Goal: Task Accomplishment & Management: Use online tool/utility

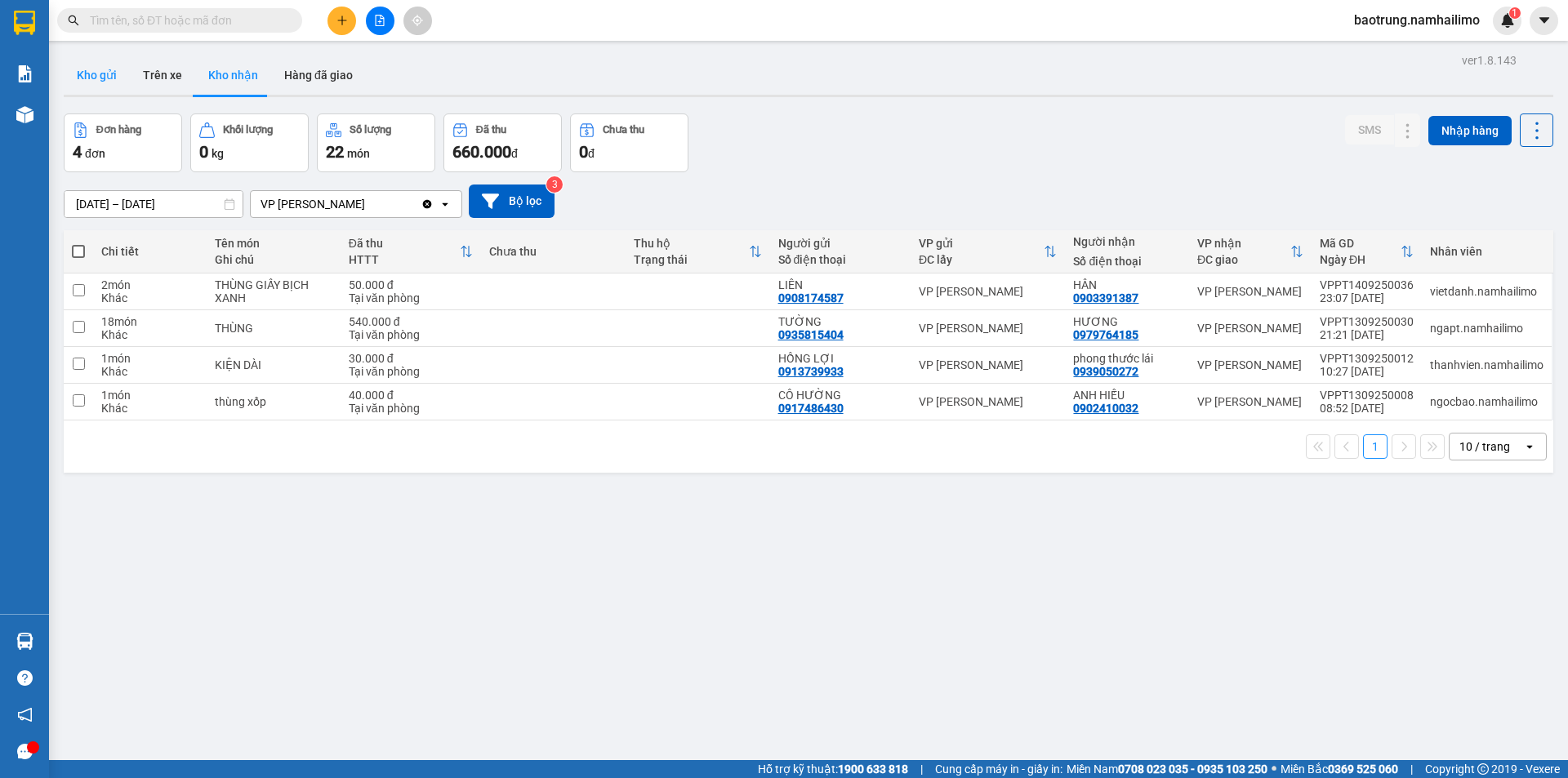
click at [118, 71] on button "Kho gửi" at bounding box center [96, 75] width 66 height 39
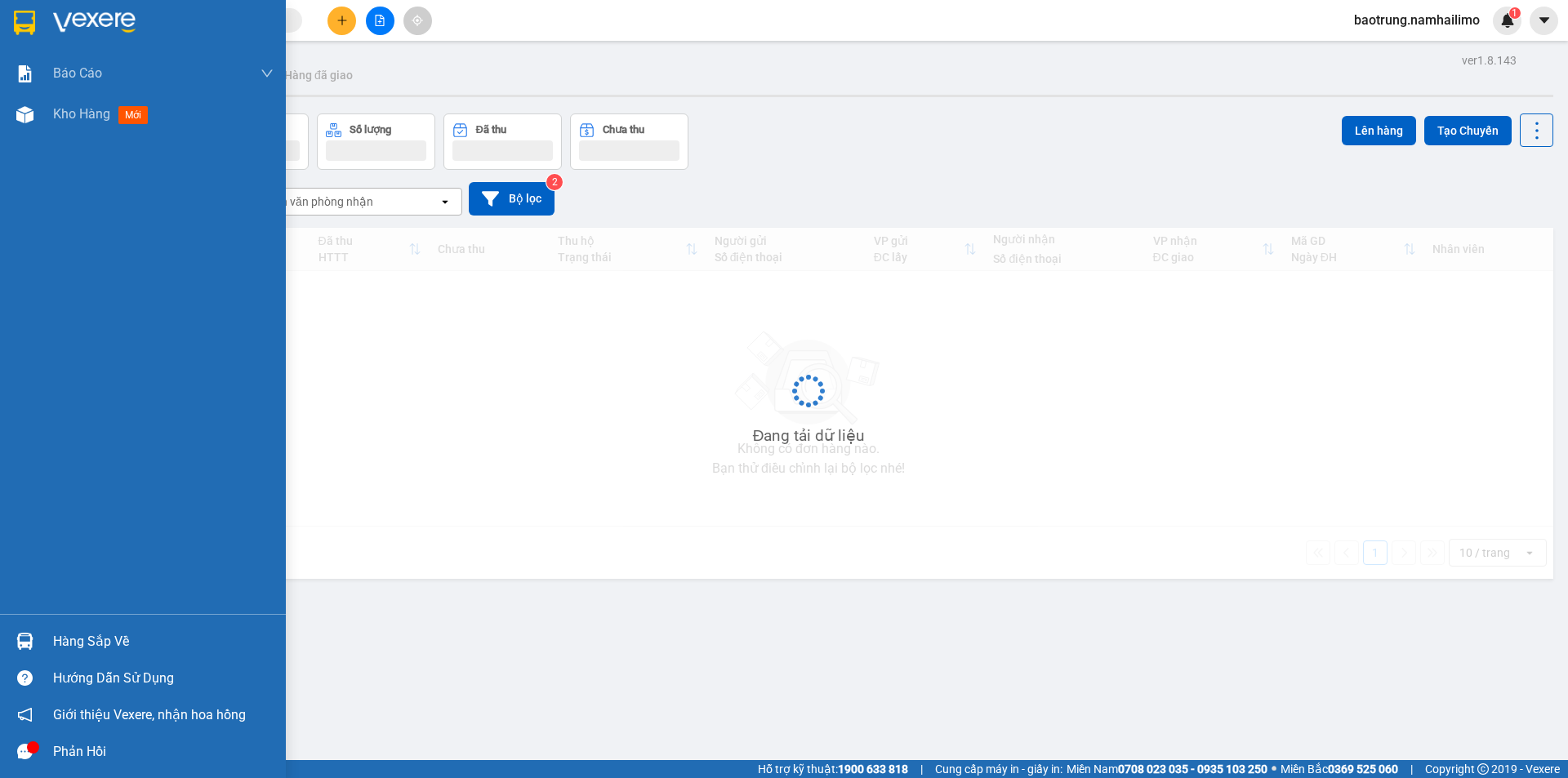
click at [92, 637] on div "Hàng sắp về" at bounding box center [163, 642] width 221 height 24
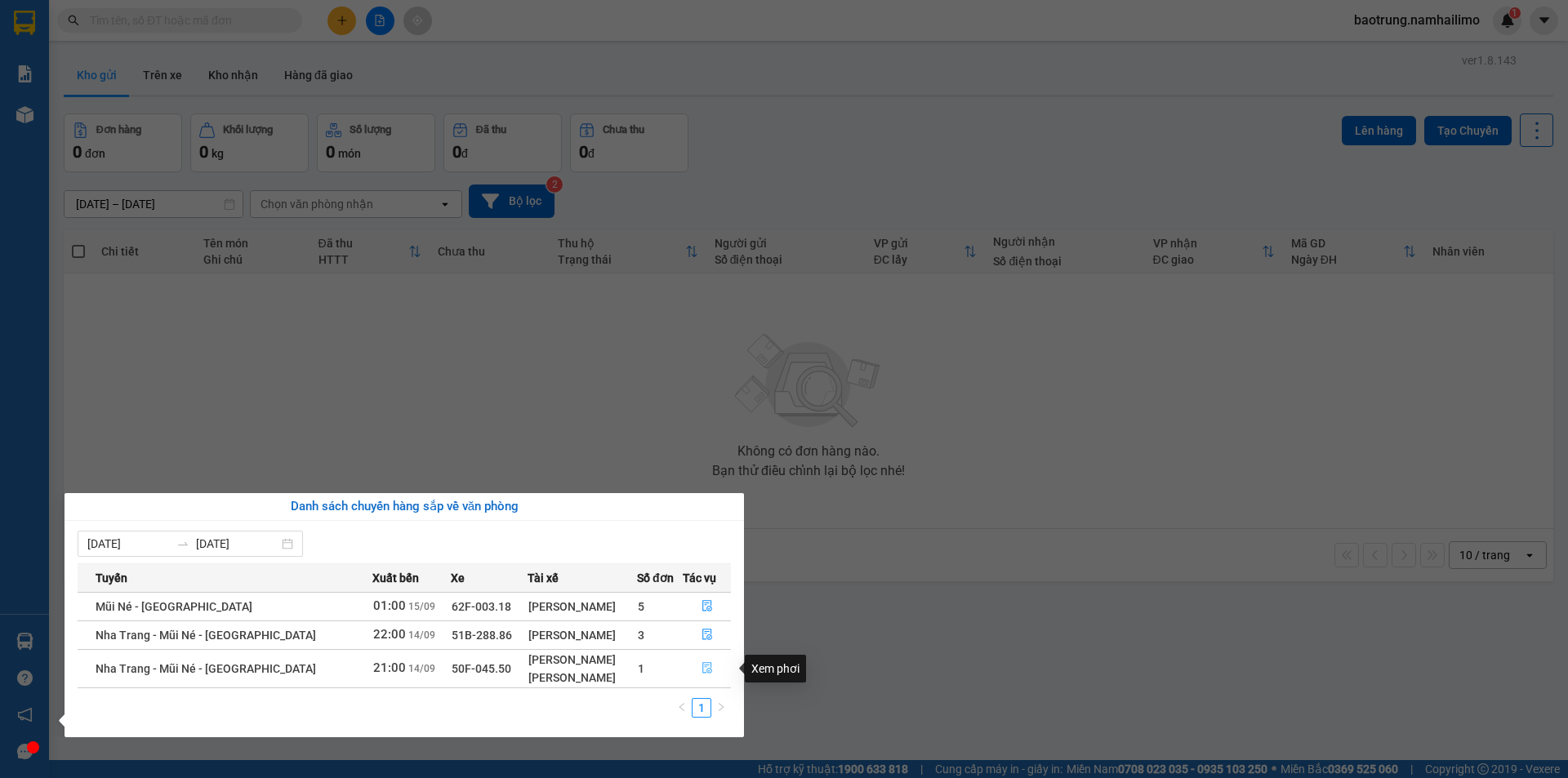
click at [704, 671] on icon "file-done" at bounding box center [707, 668] width 11 height 11
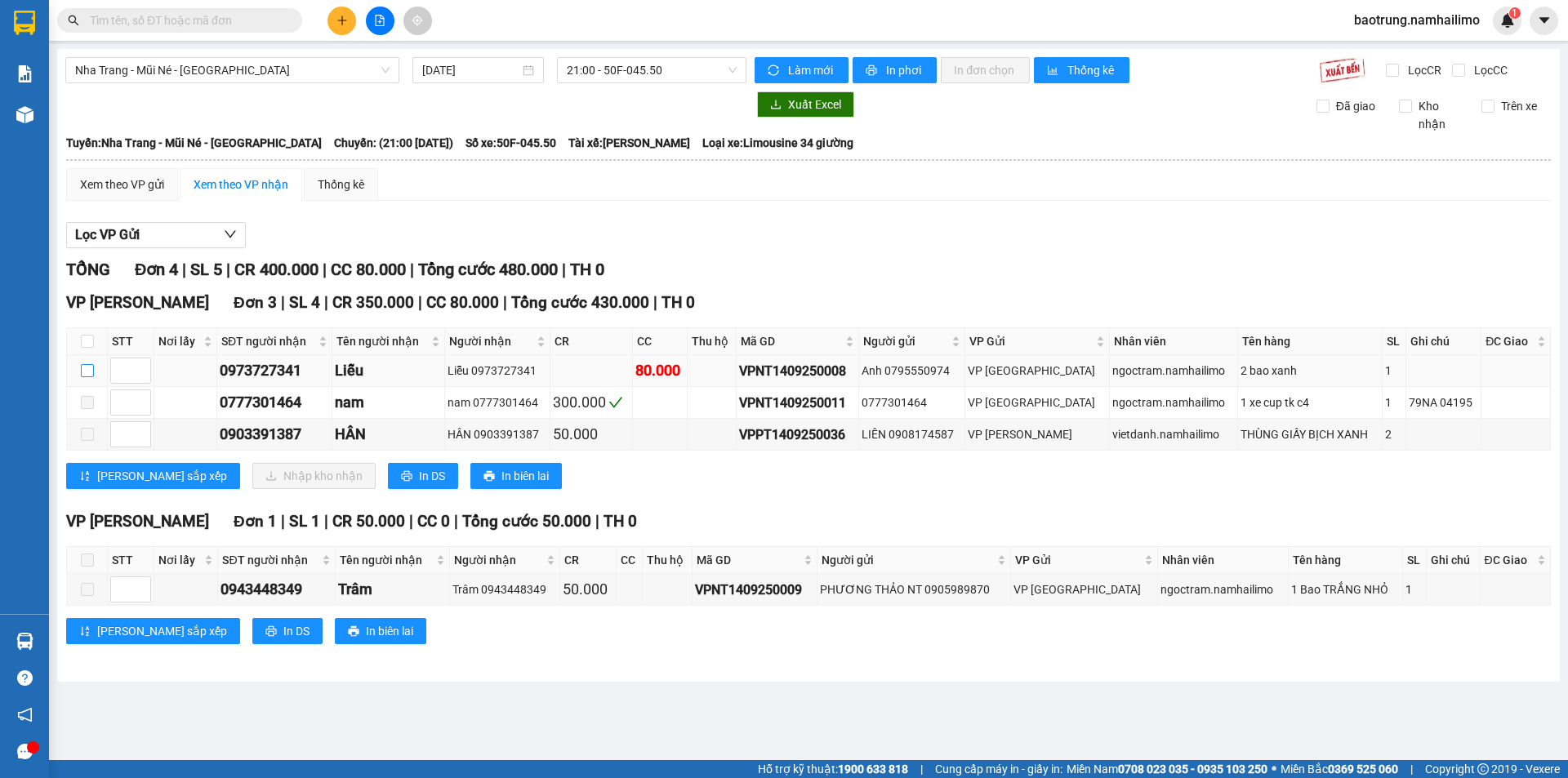
click at [86, 378] on label at bounding box center [87, 370] width 13 height 18
click at [86, 377] on input "checkbox" at bounding box center [87, 370] width 13 height 13
checkbox input "true"
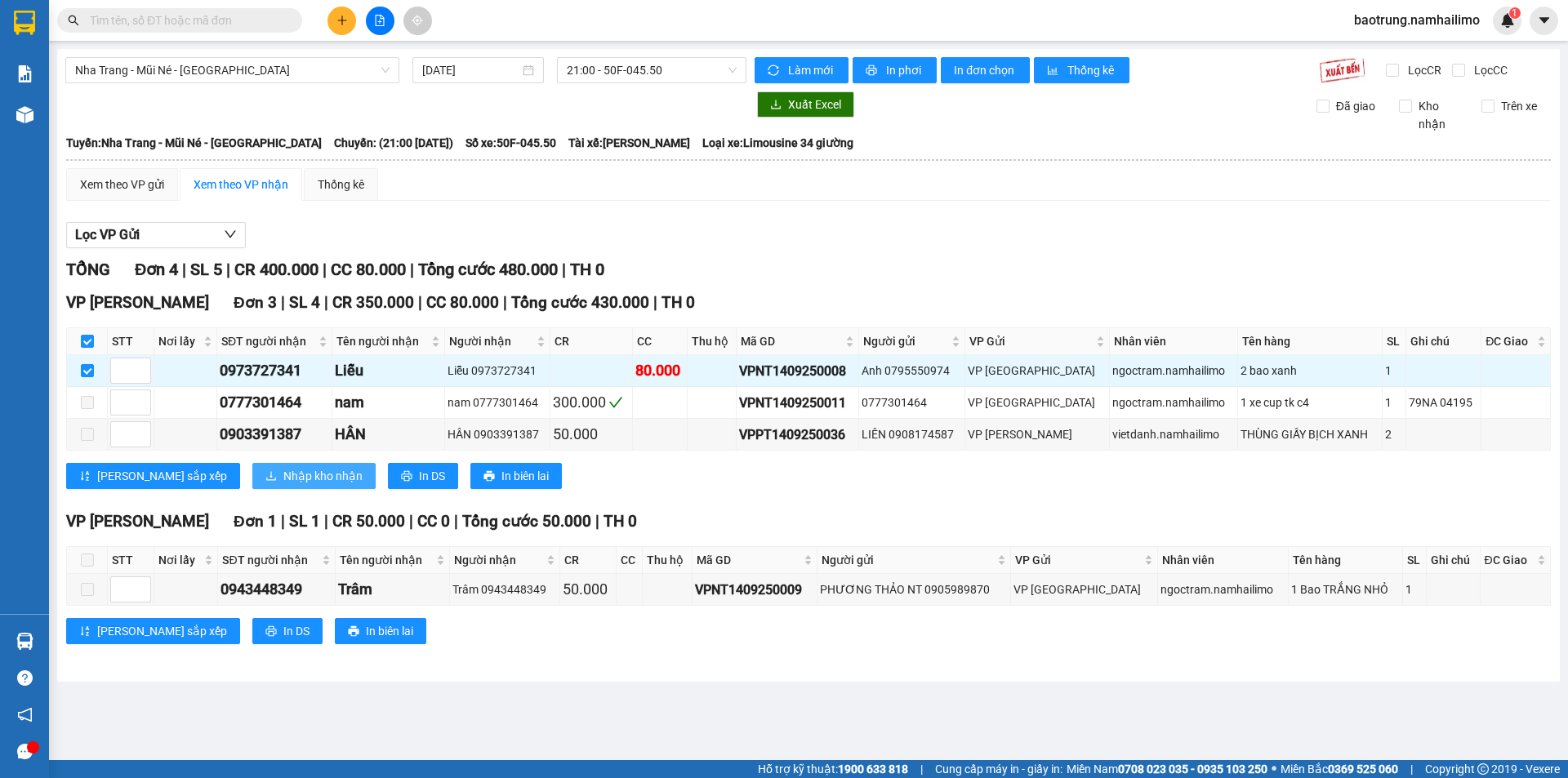
click at [284, 485] on span "Nhập kho nhận" at bounding box center [323, 475] width 80 height 18
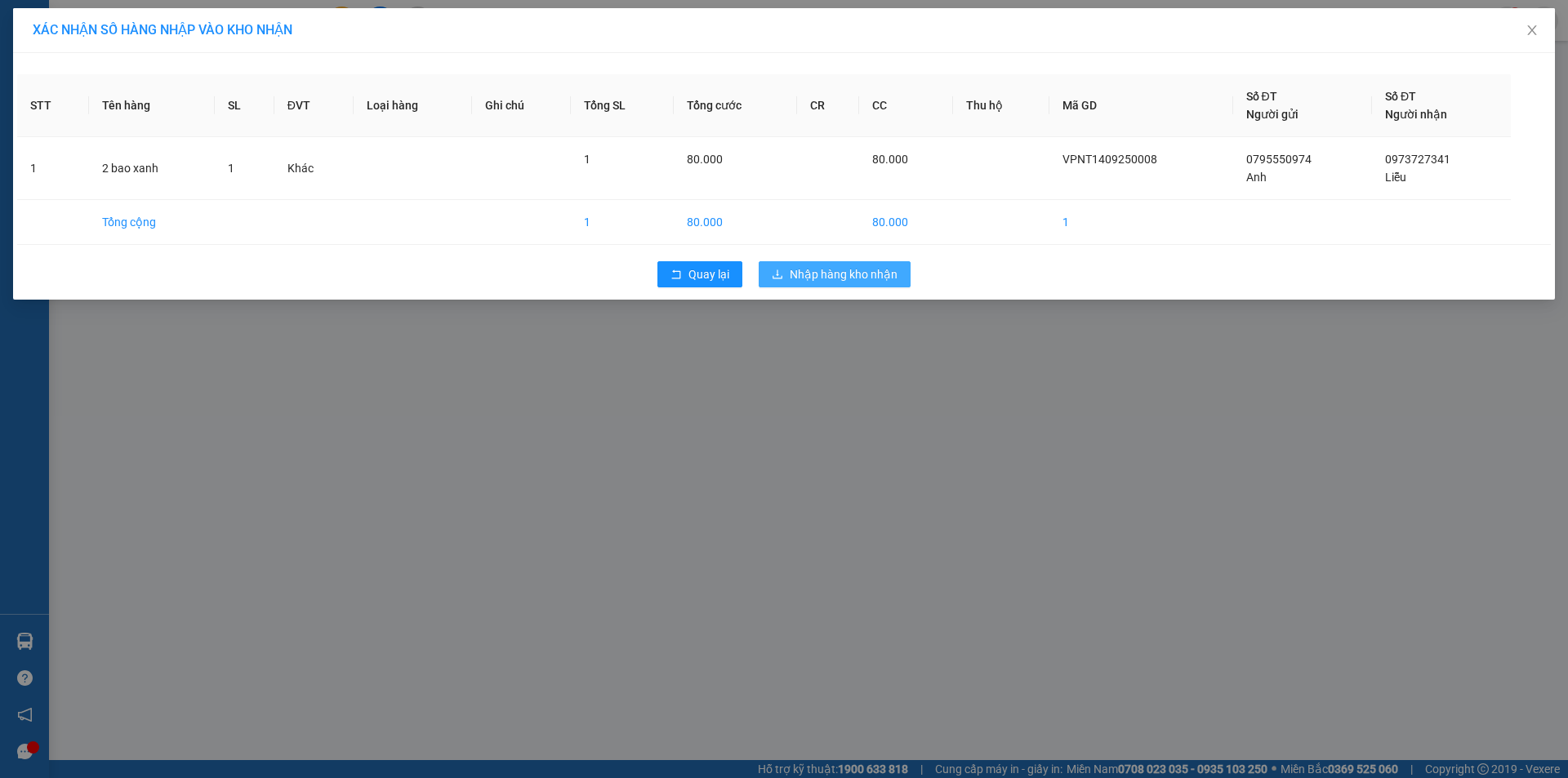
click at [815, 275] on span "Nhập hàng kho nhận" at bounding box center [843, 273] width 107 height 18
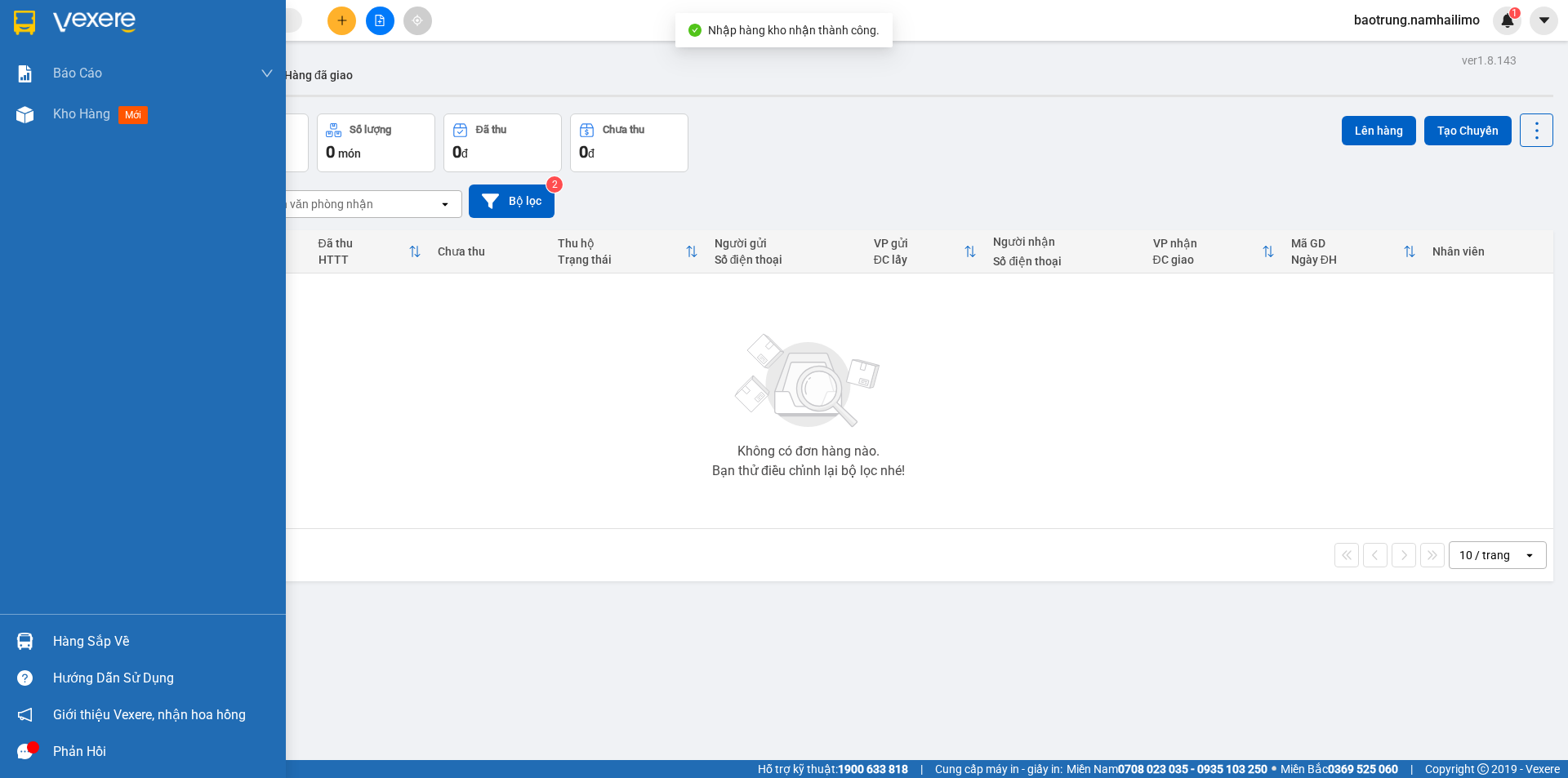
click at [112, 621] on div "Hàng sắp về Hướng dẫn sử dụng Giới thiệu Vexere, nhận hoa hồng Phản hồi" at bounding box center [143, 692] width 286 height 156
click at [93, 637] on div "Hàng sắp về" at bounding box center [163, 642] width 221 height 24
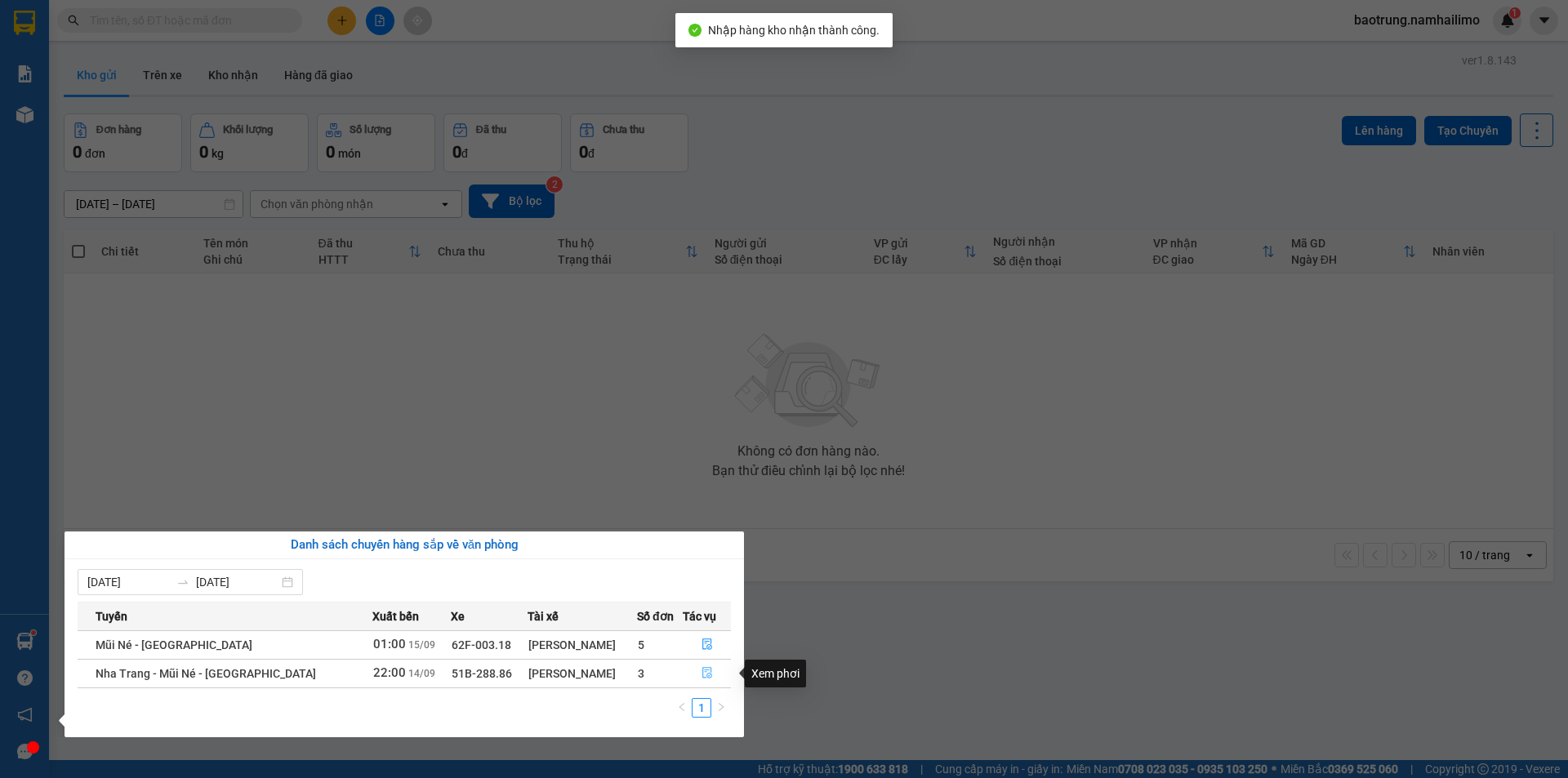
click at [702, 673] on icon "file-done" at bounding box center [707, 673] width 10 height 11
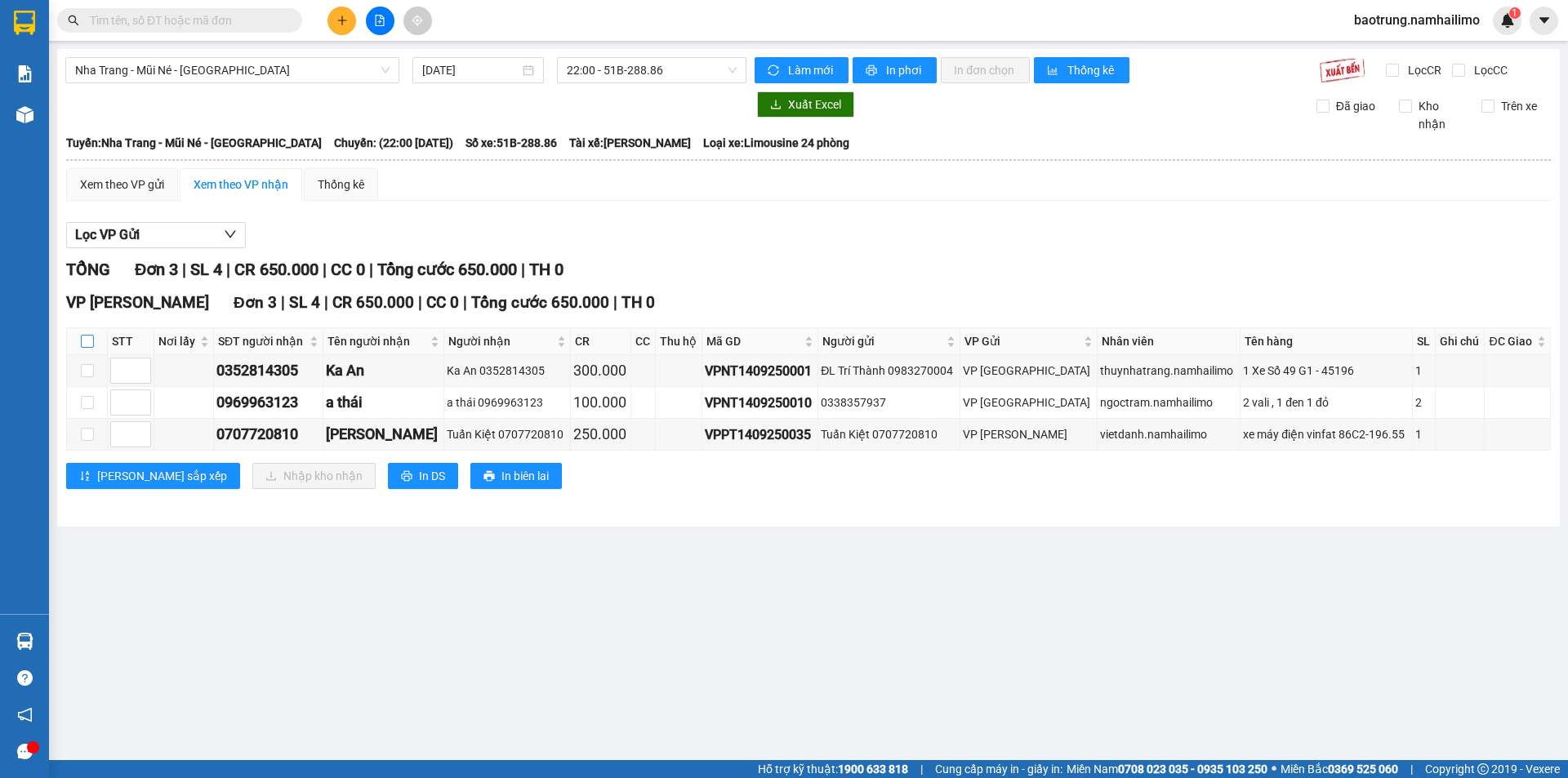
click at [86, 341] on input "checkbox" at bounding box center [87, 341] width 13 height 13
checkbox input "true"
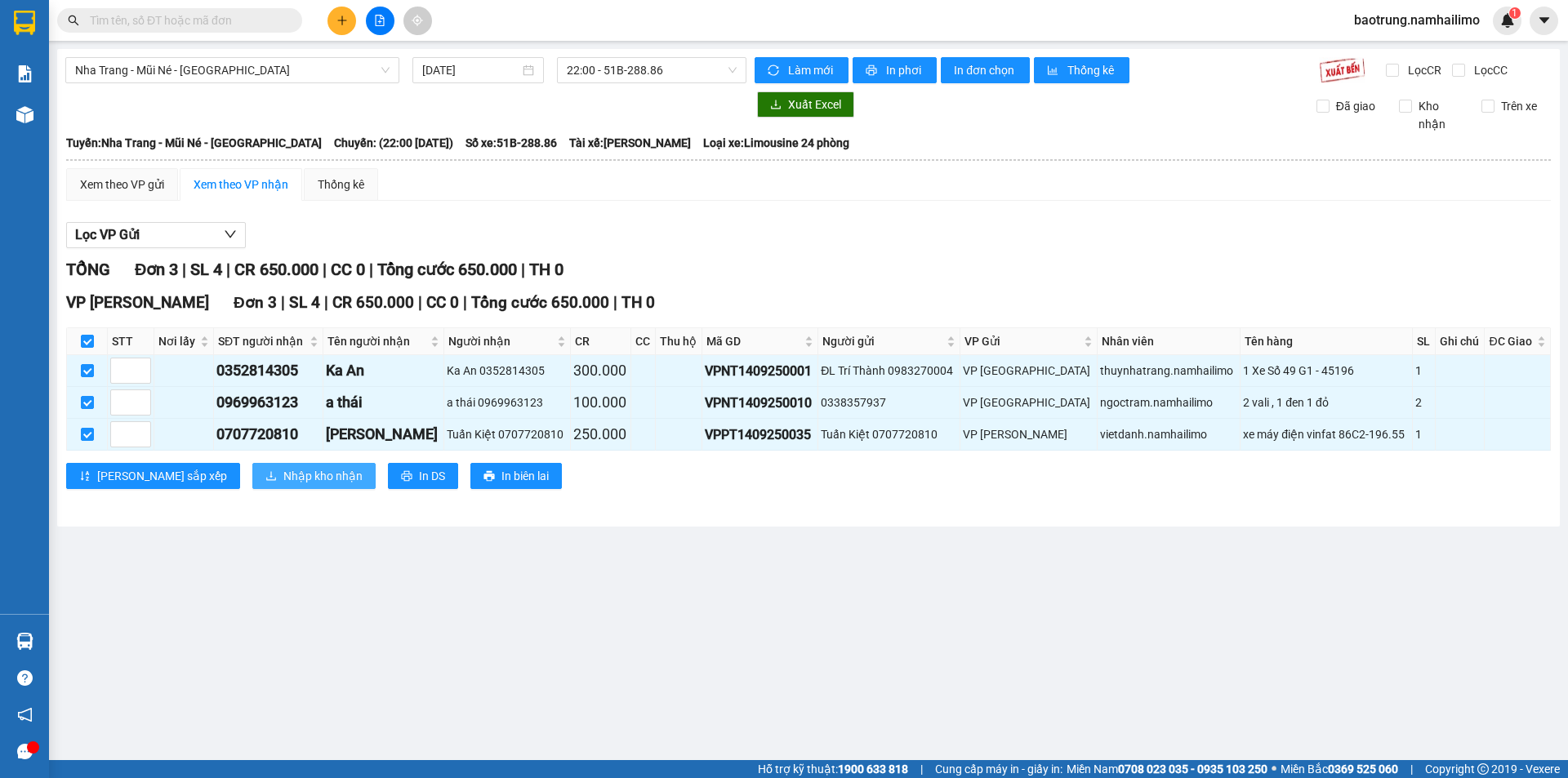
click at [284, 471] on span "Nhập kho nhận" at bounding box center [323, 475] width 80 height 18
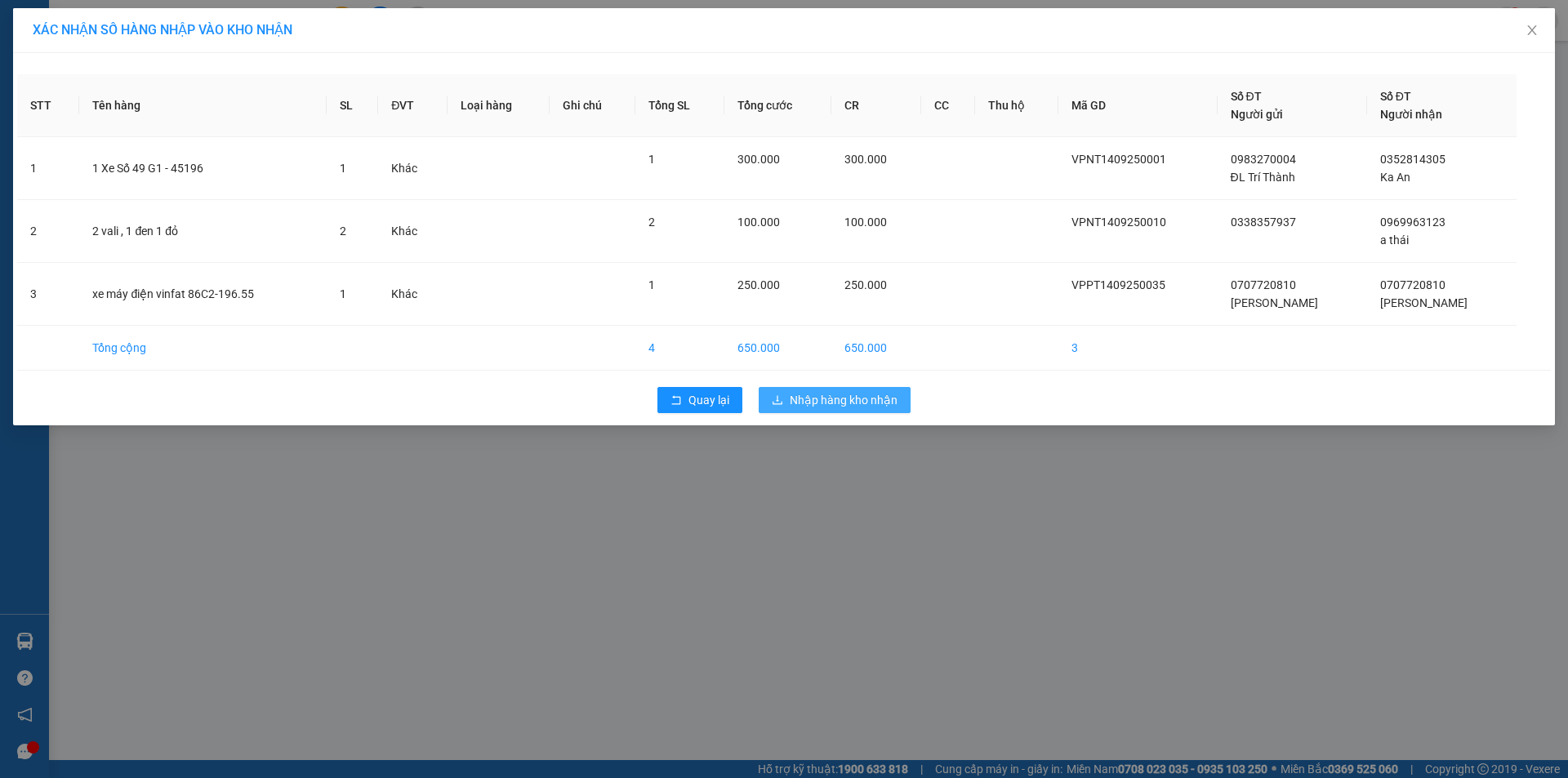
click at [810, 404] on span "Nhập hàng kho nhận" at bounding box center [843, 399] width 107 height 18
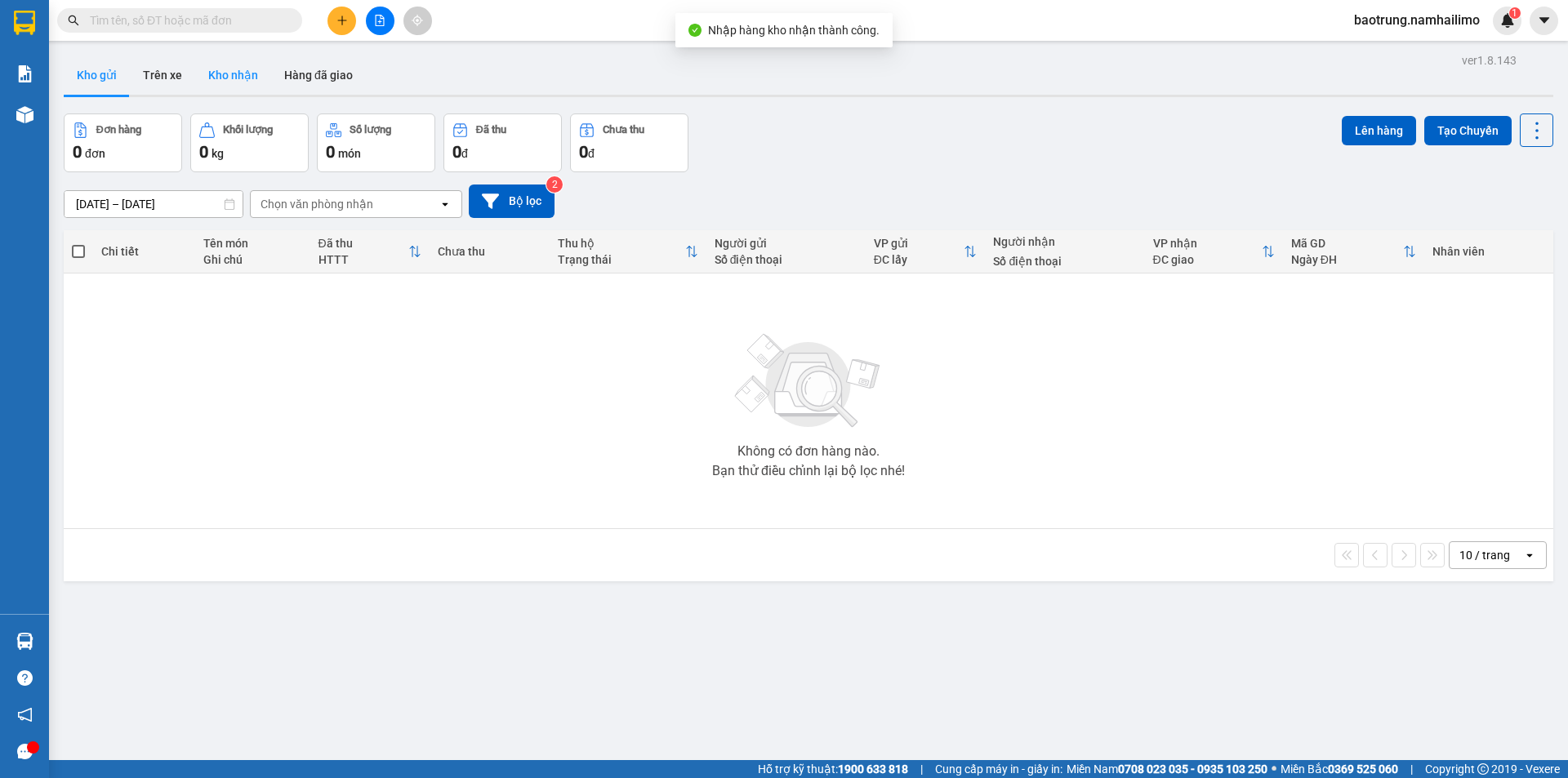
click at [245, 72] on button "Kho nhận" at bounding box center [234, 75] width 76 height 39
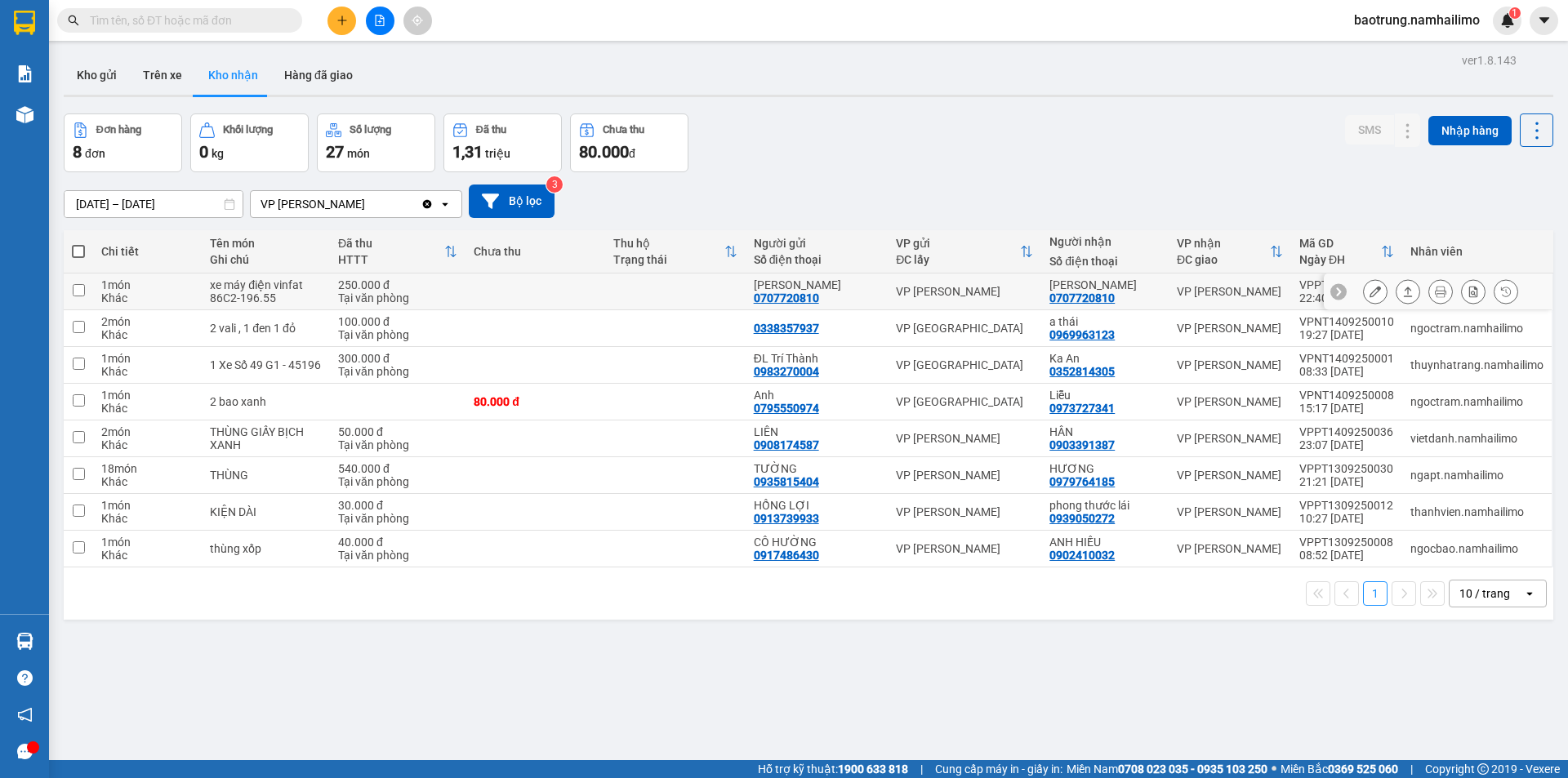
click at [1370, 293] on icon at bounding box center [1375, 292] width 11 height 11
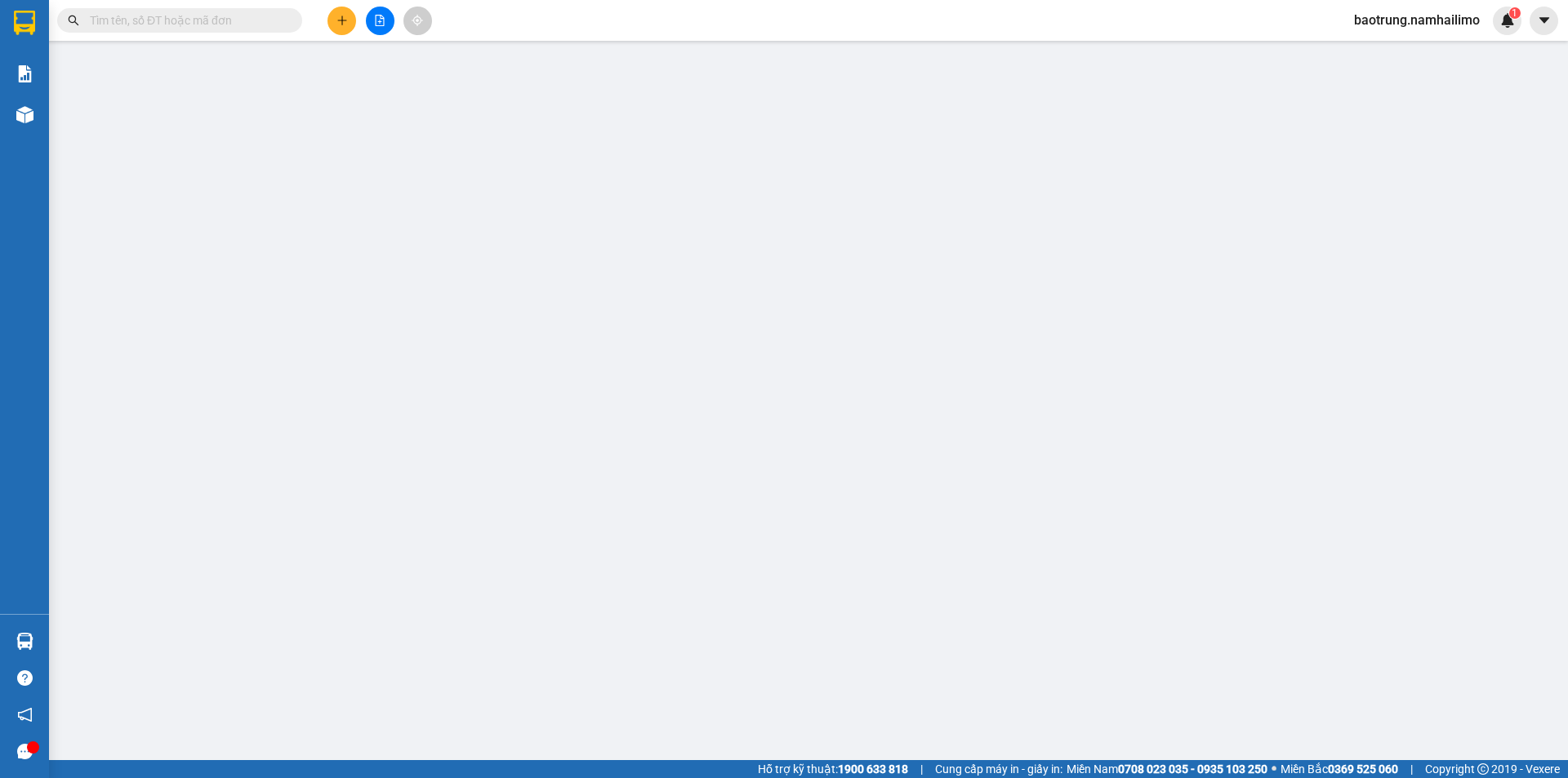
type input "0707720810"
type input "[PERSON_NAME]"
type input "0707720810"
type input "[PERSON_NAME]"
type input "250.000"
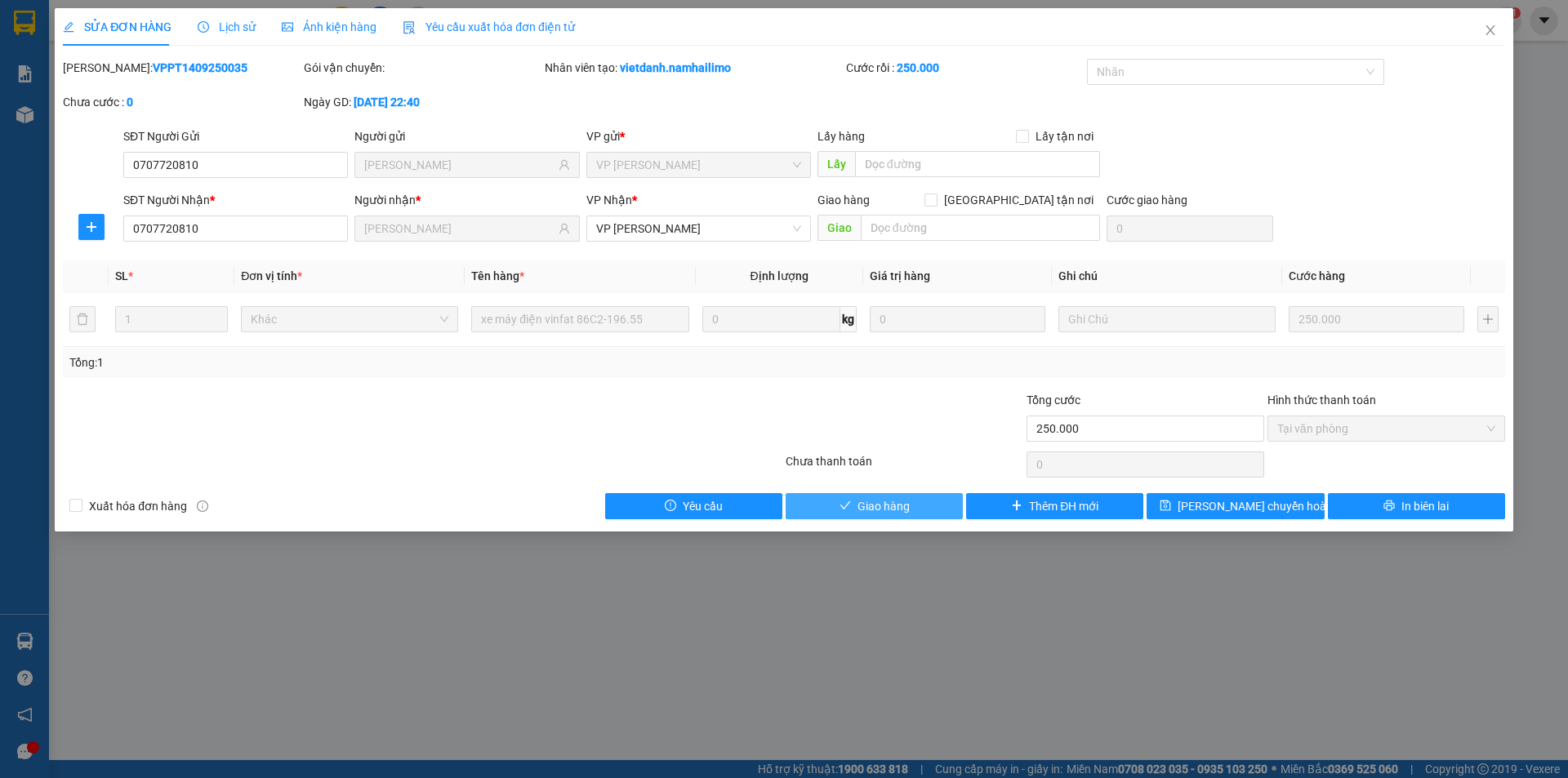
click at [865, 499] on span "Giao hàng" at bounding box center [884, 506] width 52 height 18
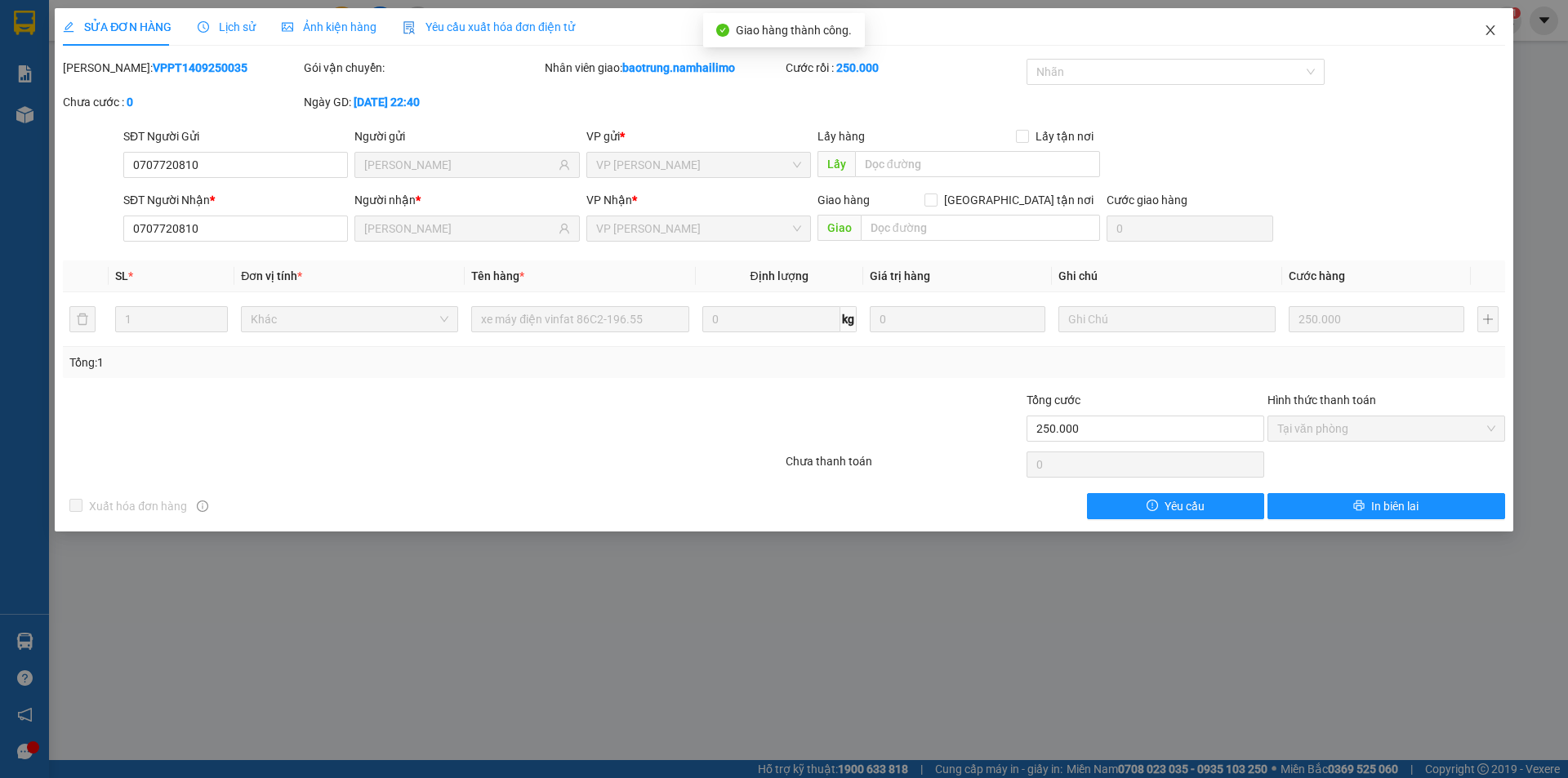
click at [1490, 32] on icon "close" at bounding box center [1491, 31] width 13 height 13
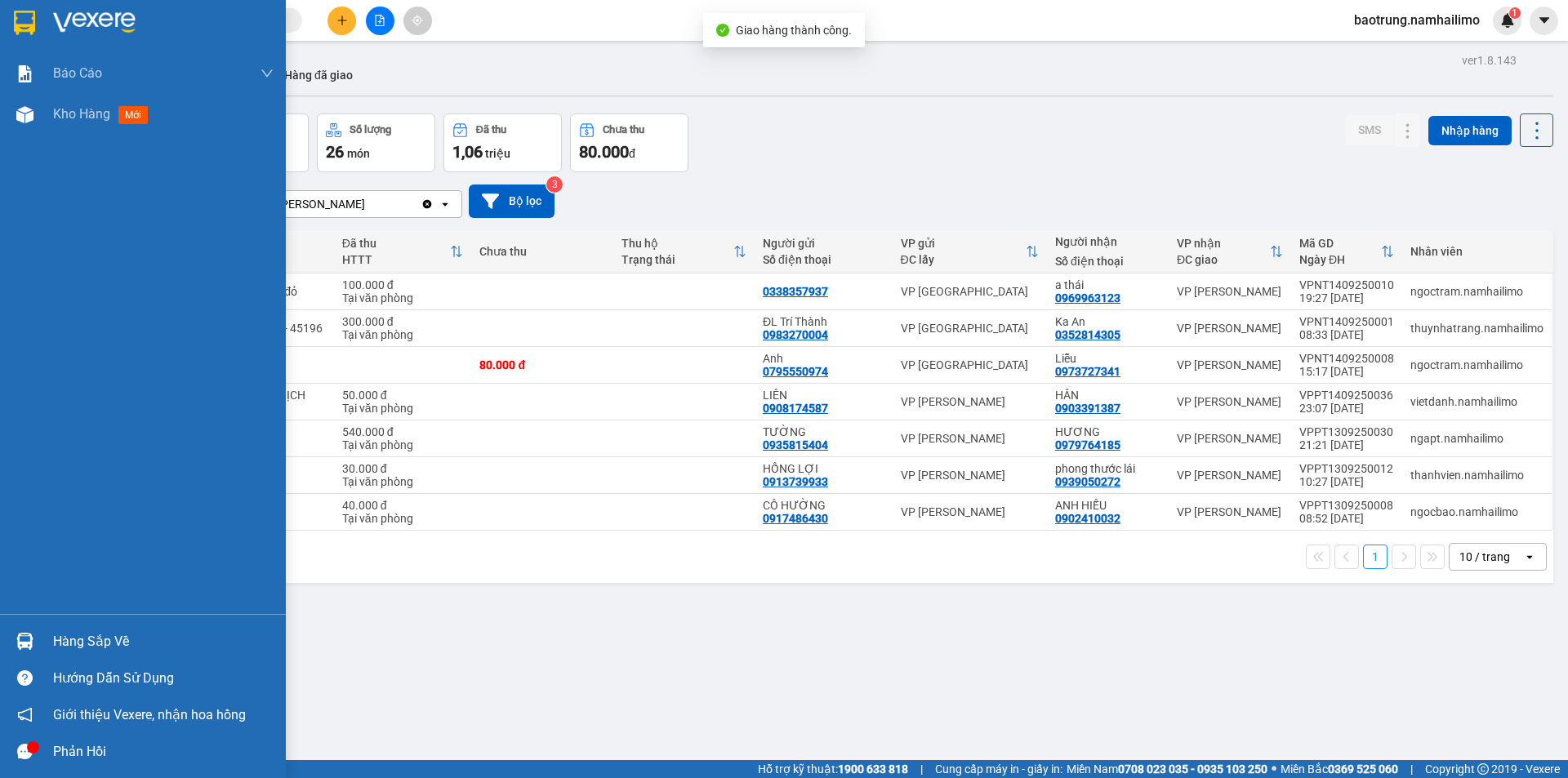
click at [32, 644] on img at bounding box center [25, 641] width 18 height 18
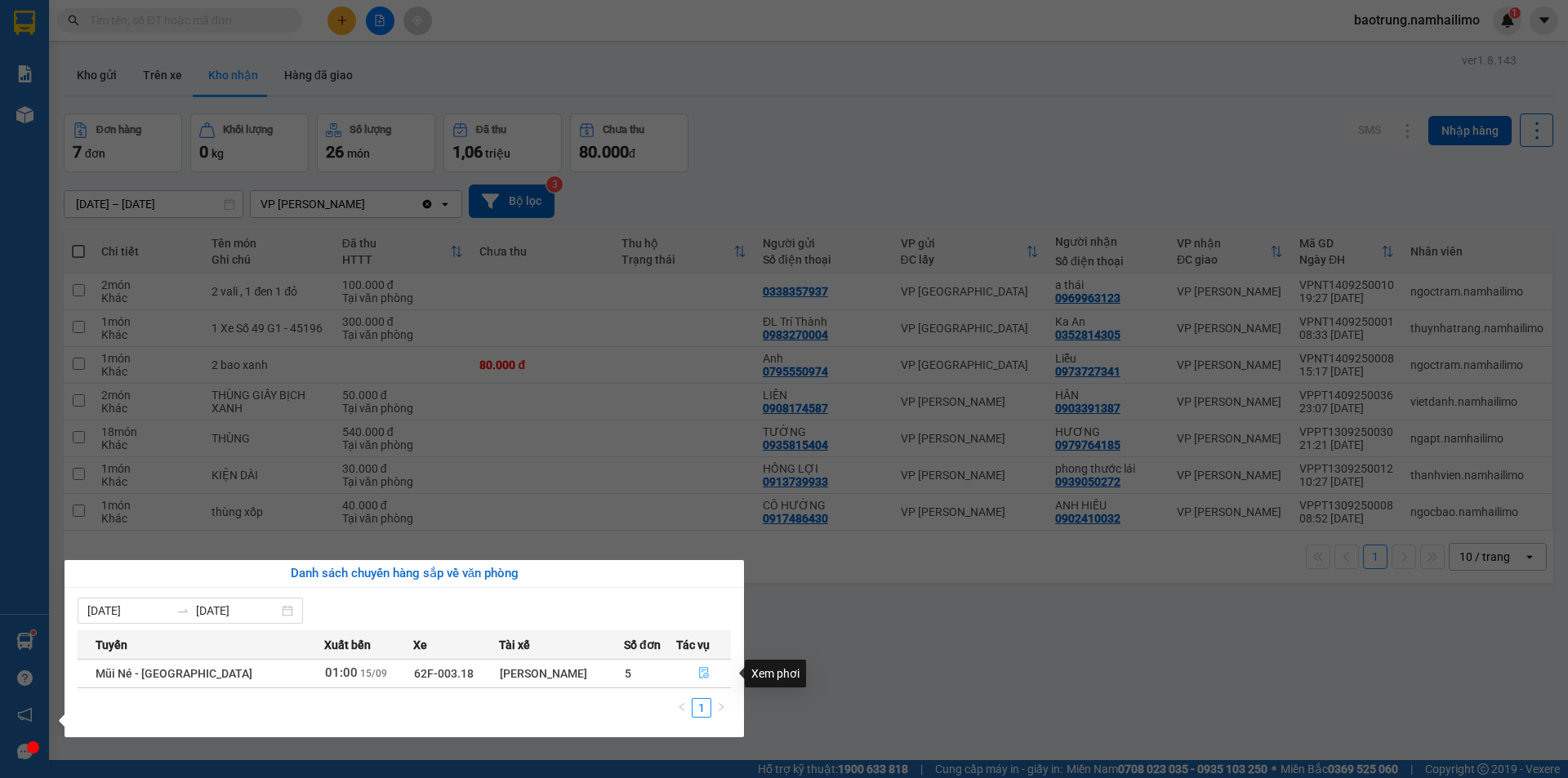
click at [703, 668] on icon "file-done" at bounding box center [704, 673] width 10 height 11
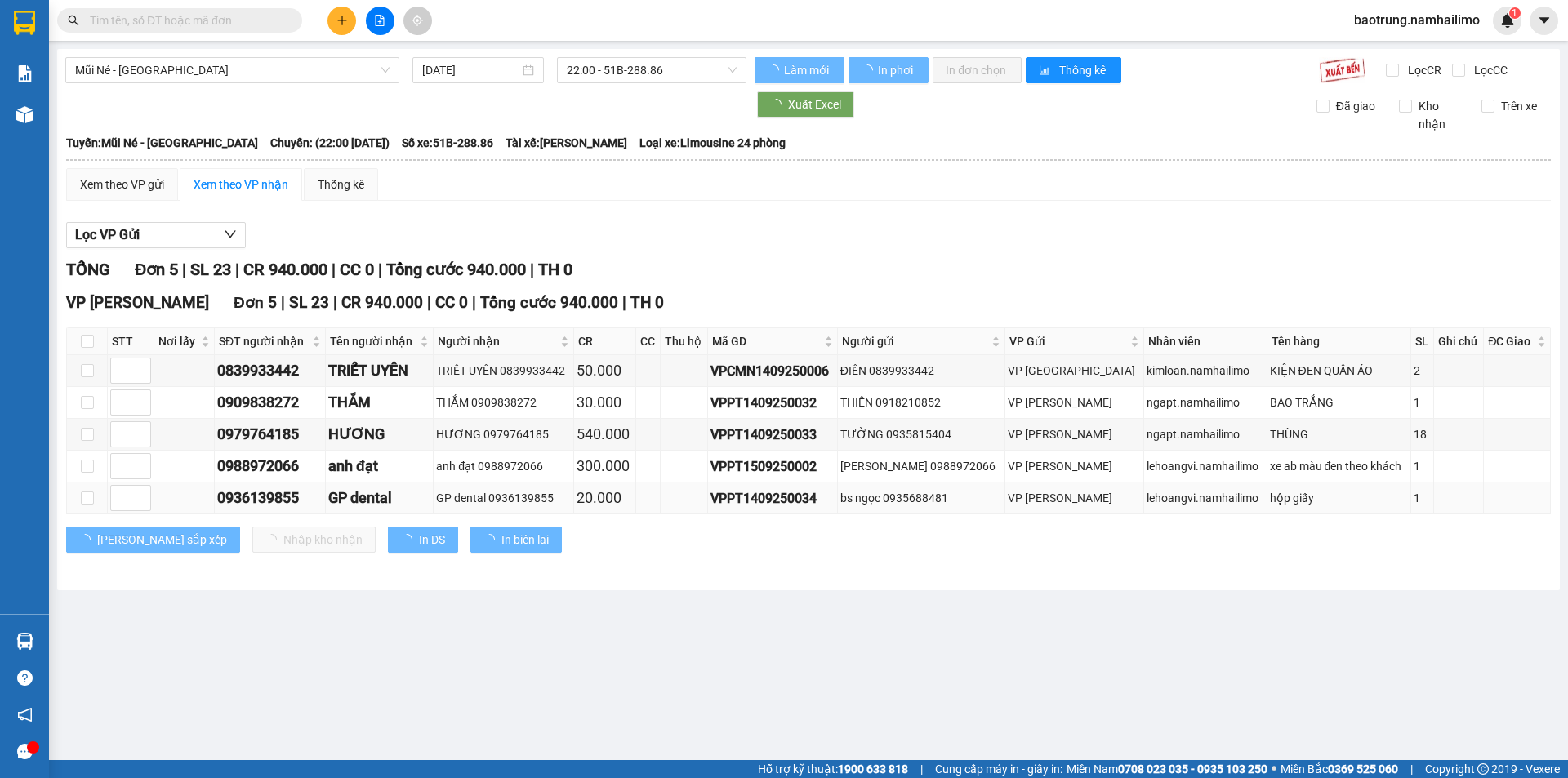
type input "[DATE]"
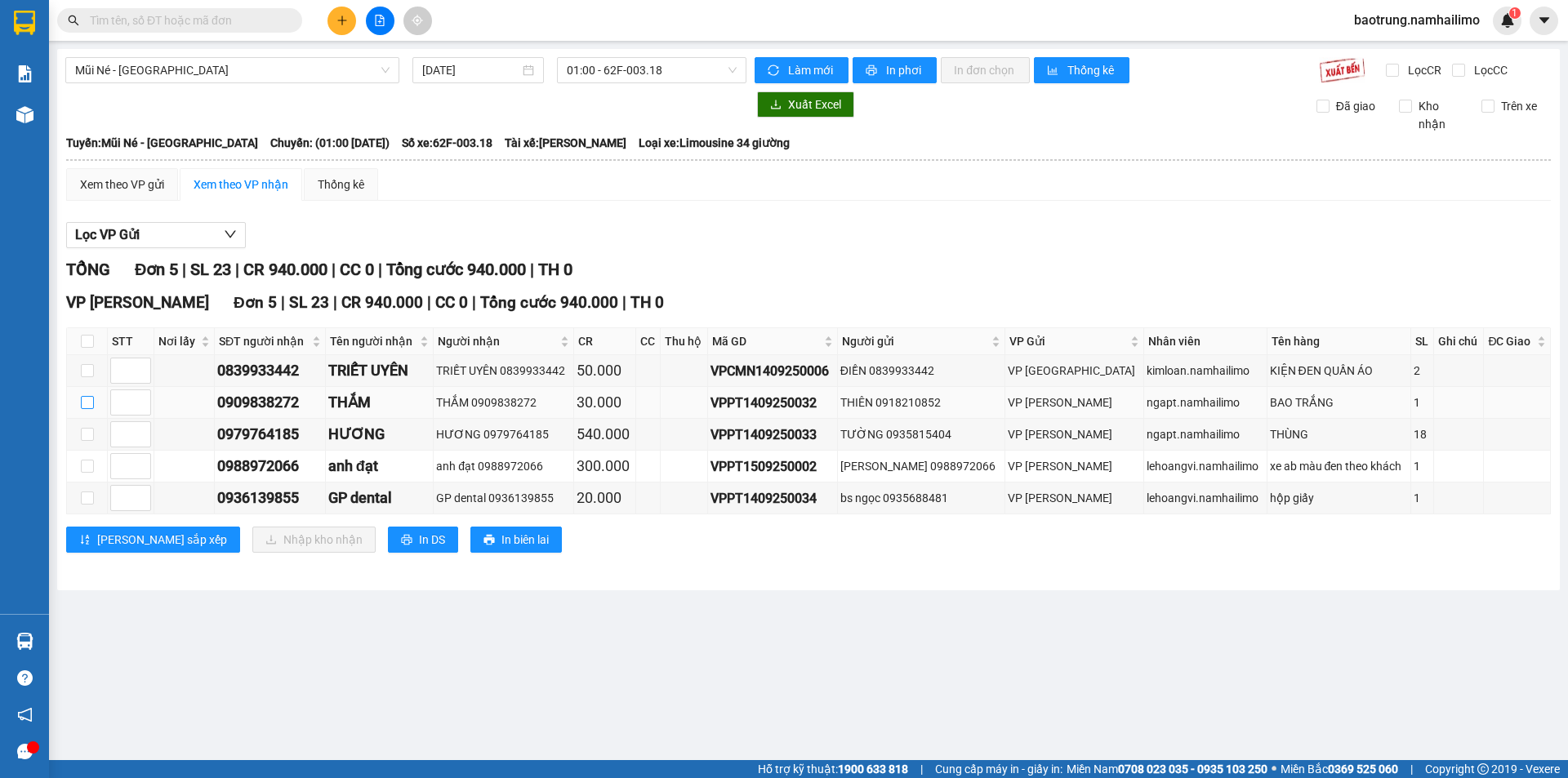
click at [87, 397] on input "checkbox" at bounding box center [87, 403] width 13 height 13
checkbox input "true"
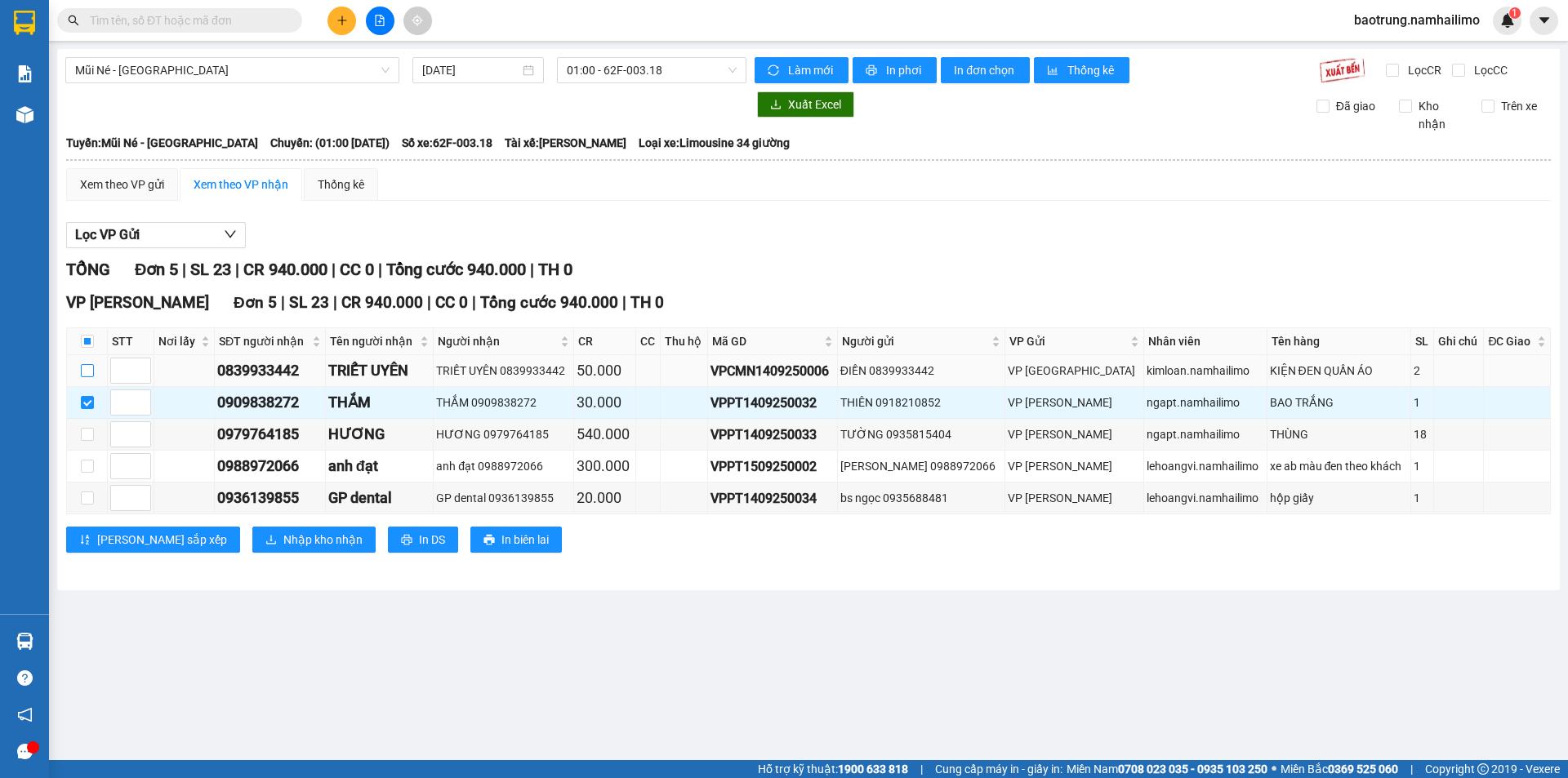
click at [81, 369] on input "checkbox" at bounding box center [87, 370] width 13 height 13
checkbox input "true"
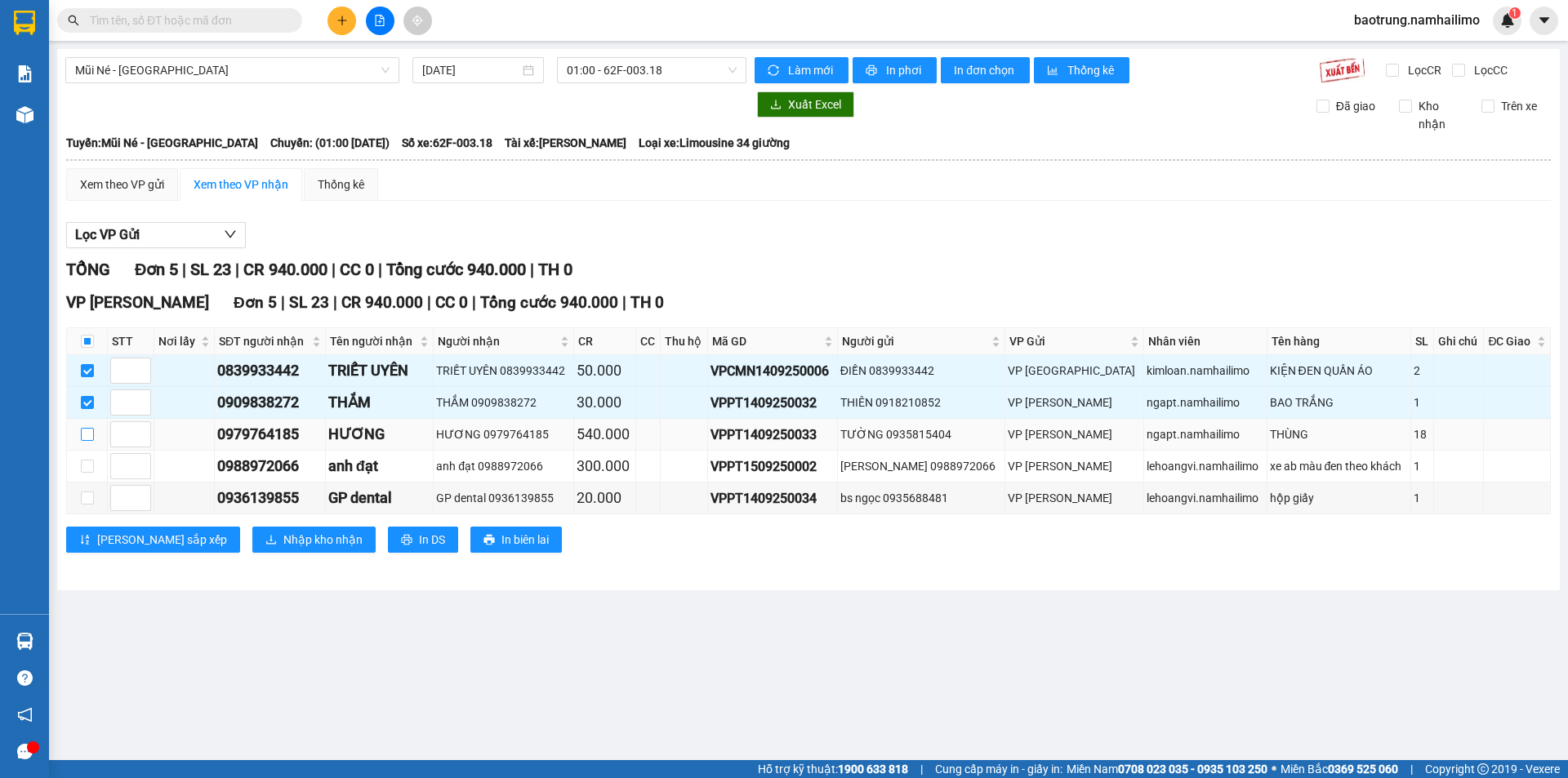
click at [91, 433] on input "checkbox" at bounding box center [87, 434] width 13 height 13
checkbox input "true"
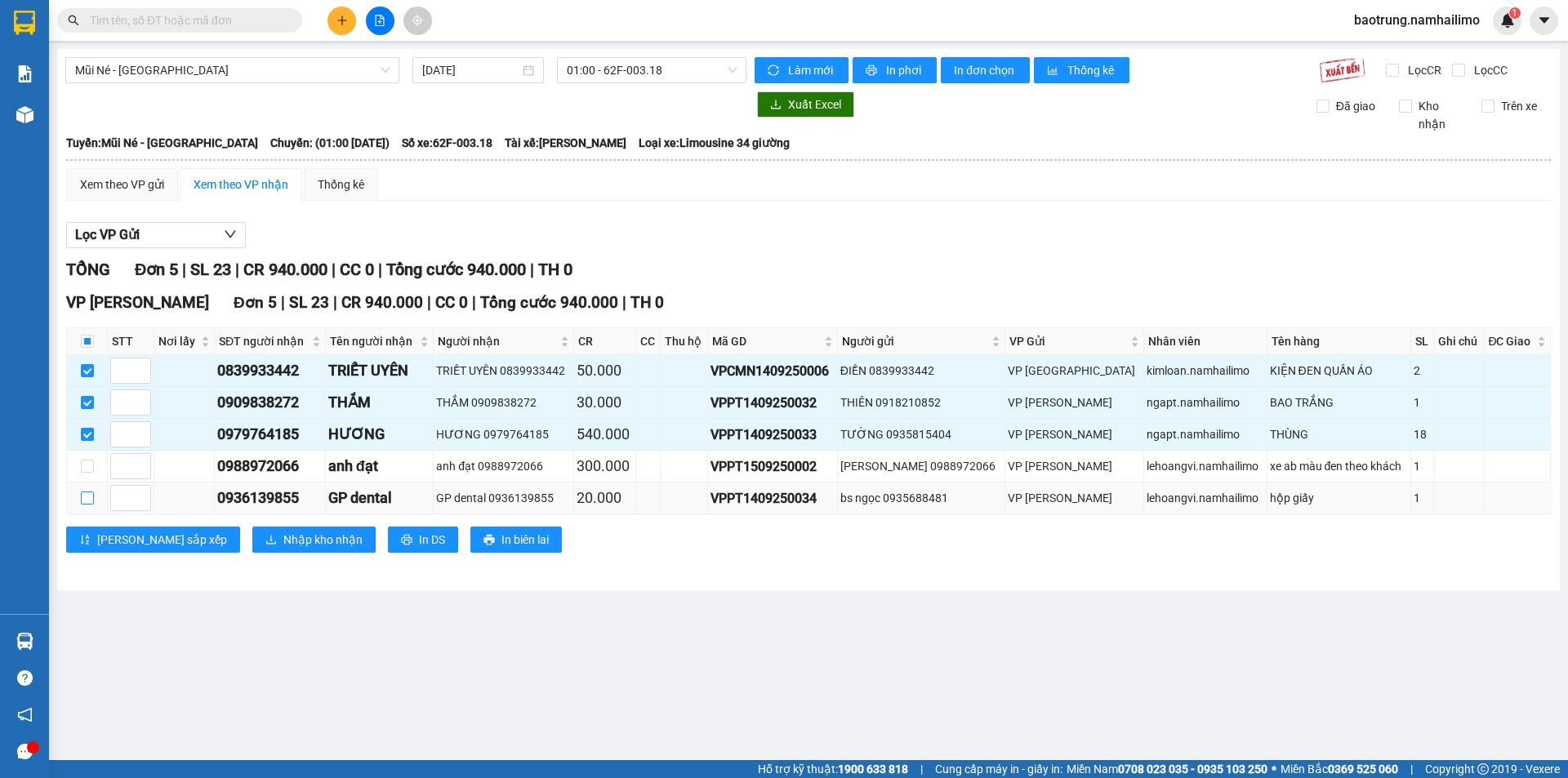
click at [85, 497] on input "checkbox" at bounding box center [87, 498] width 13 height 13
checkbox input "true"
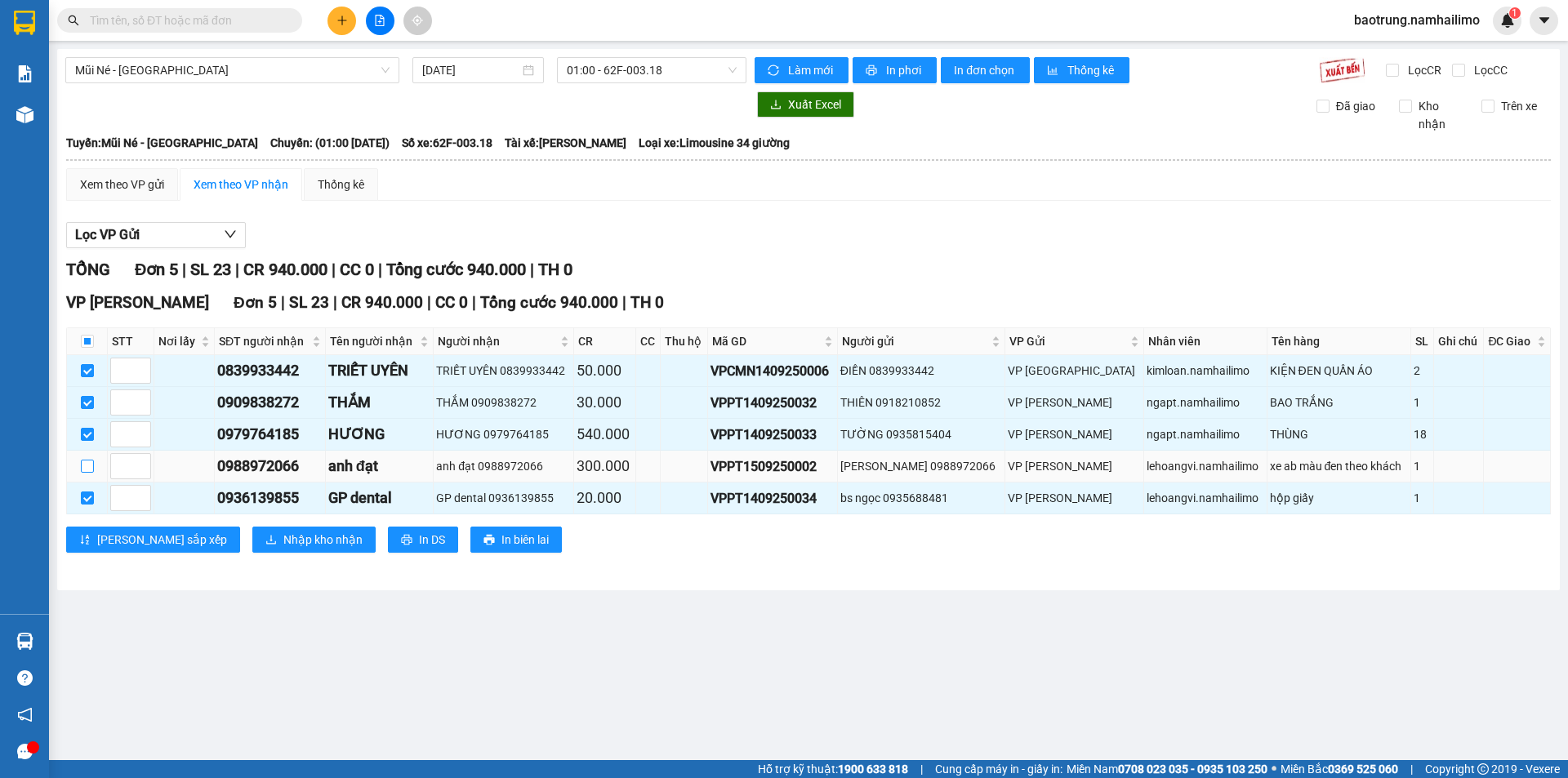
click at [91, 464] on input "checkbox" at bounding box center [87, 466] width 13 height 13
checkbox input "true"
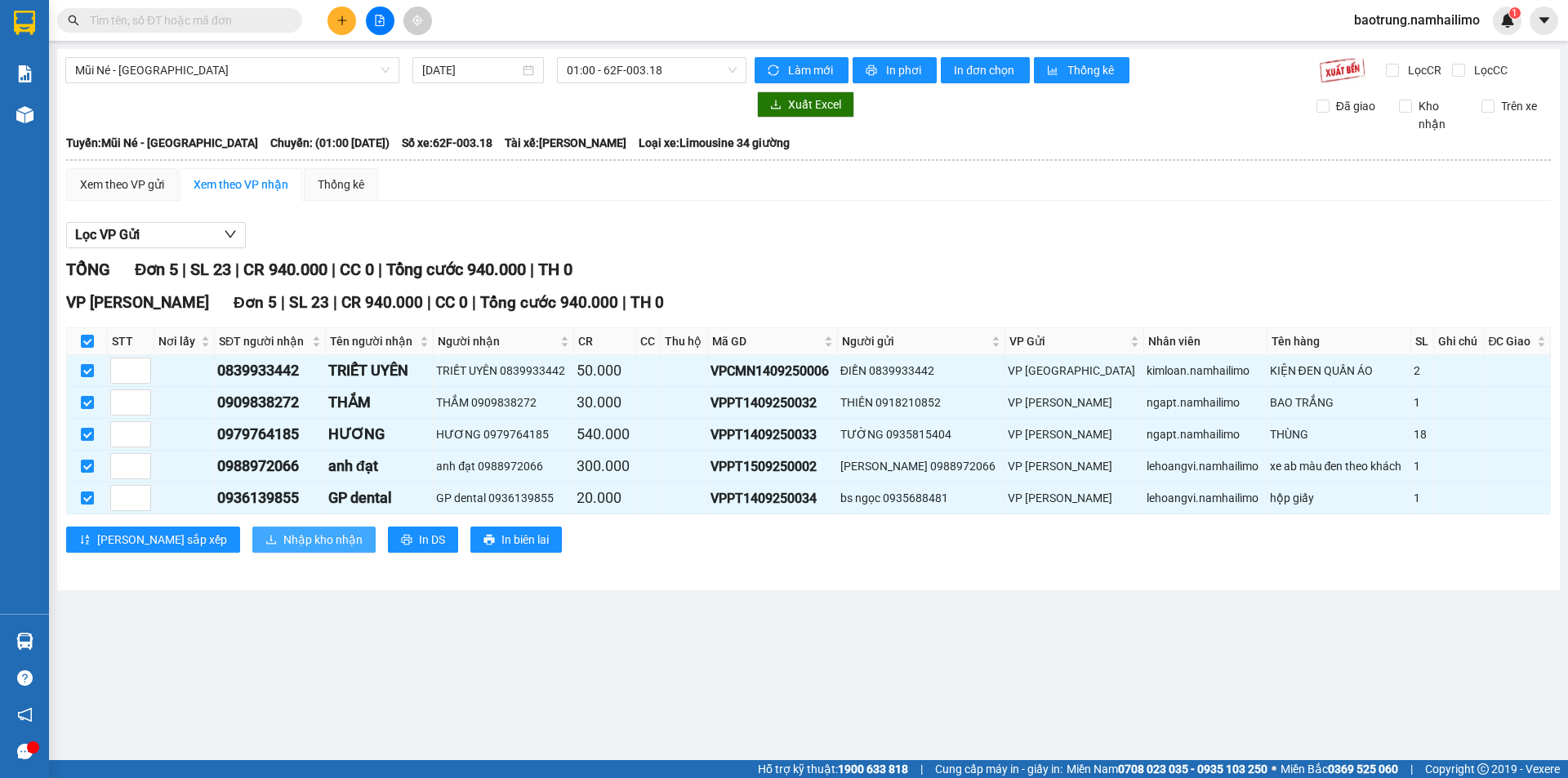
click at [252, 537] on button "Nhập kho nhận" at bounding box center [313, 540] width 123 height 26
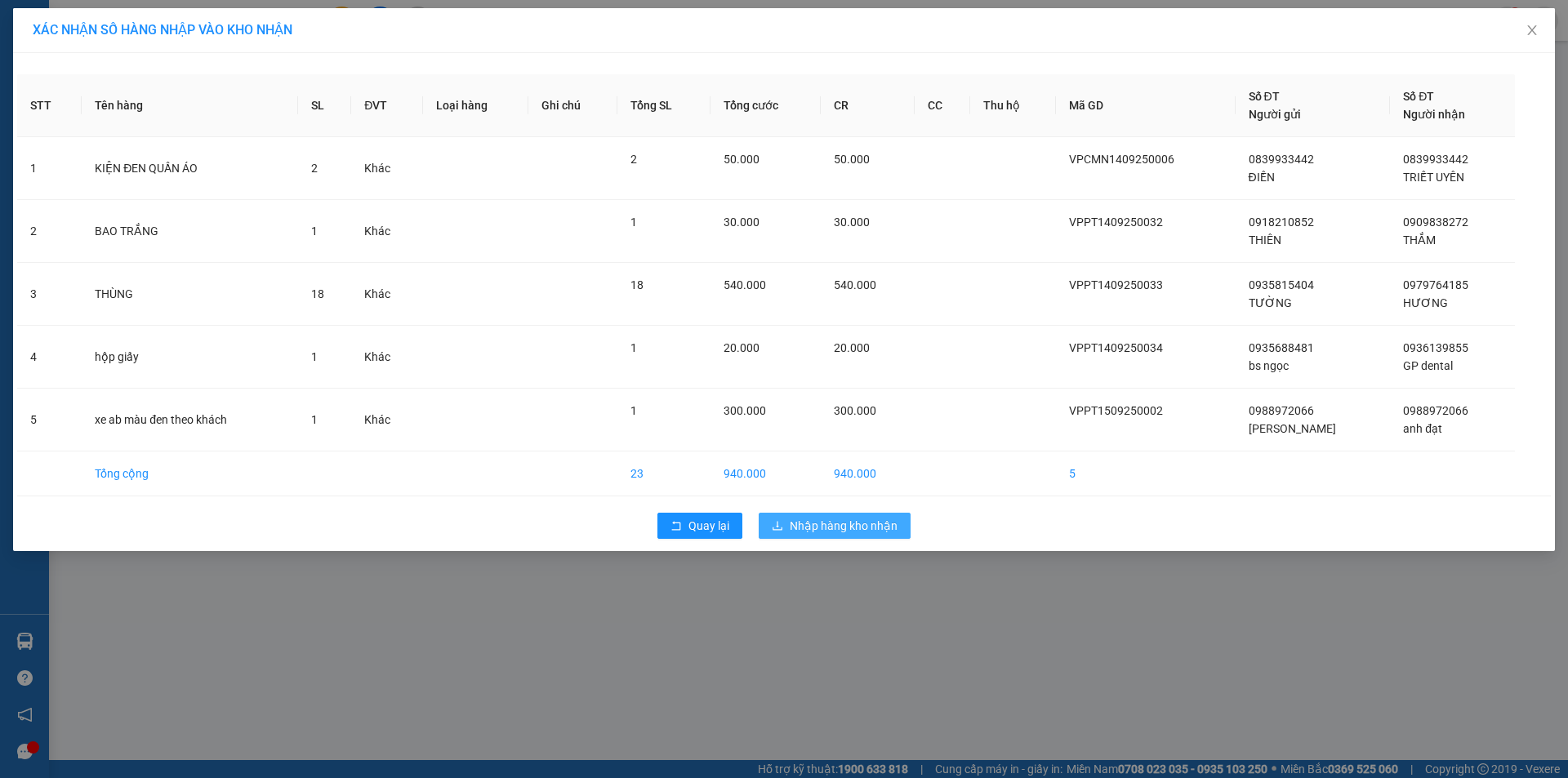
click at [830, 521] on span "Nhập hàng kho nhận" at bounding box center [843, 525] width 107 height 18
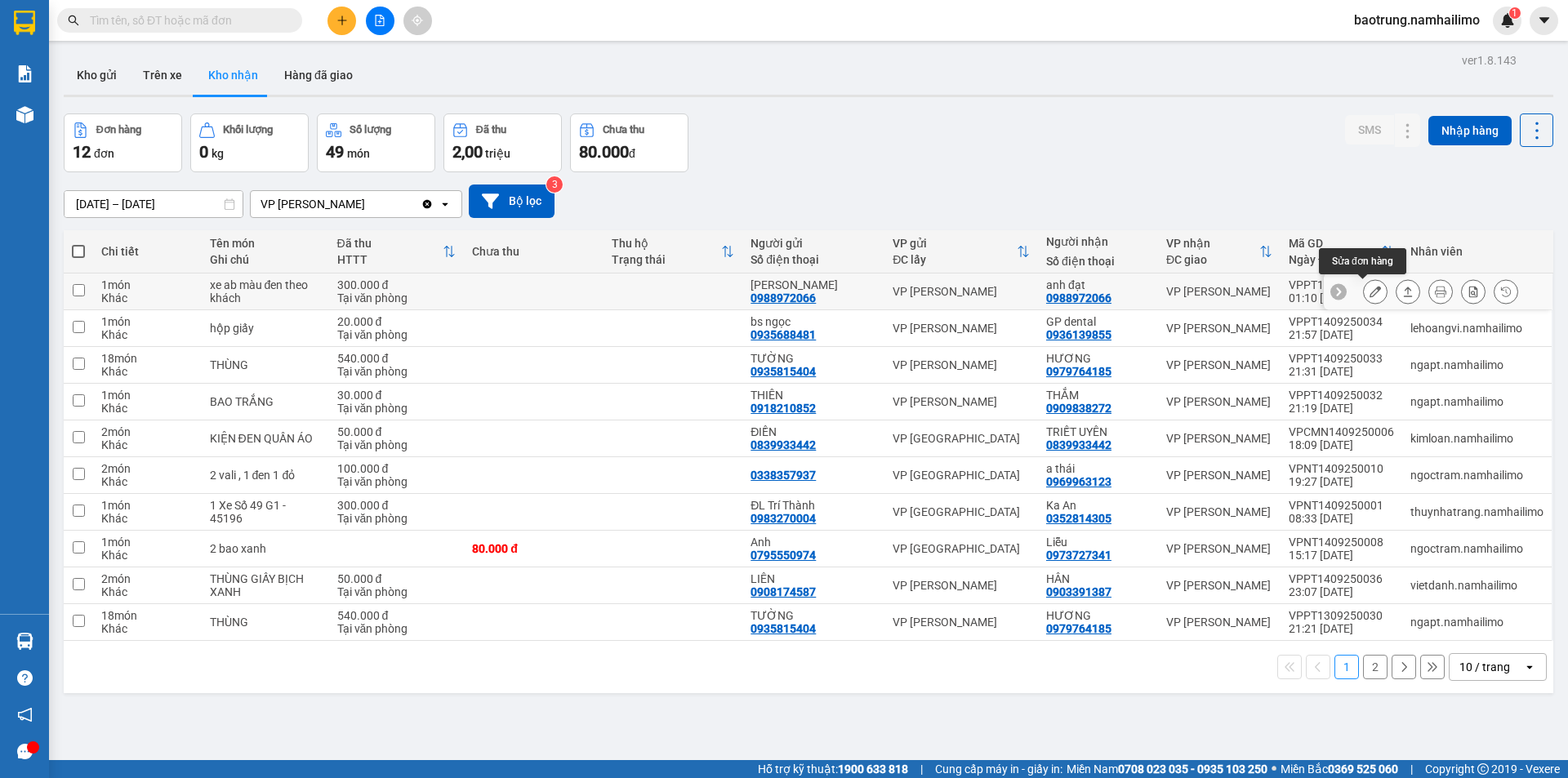
click at [1370, 295] on icon at bounding box center [1375, 292] width 11 height 11
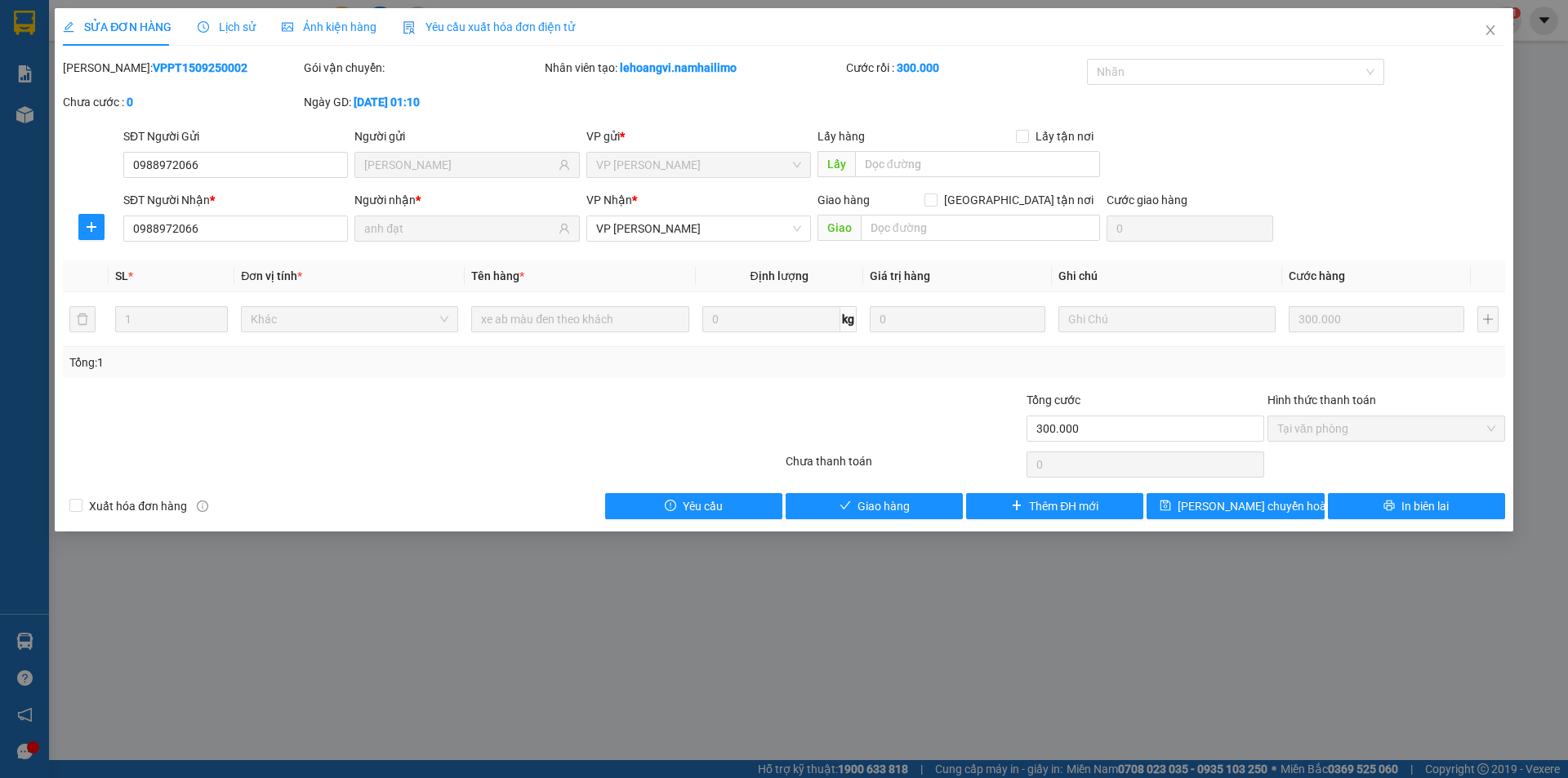
click at [880, 492] on div "Total Paid Fee 300.000 Total UnPaid Fee 0 Cash Collection Total Fee Mã ĐH: VPPT…" at bounding box center [784, 288] width 1443 height 460
click at [880, 498] on span "Giao hàng" at bounding box center [884, 506] width 52 height 18
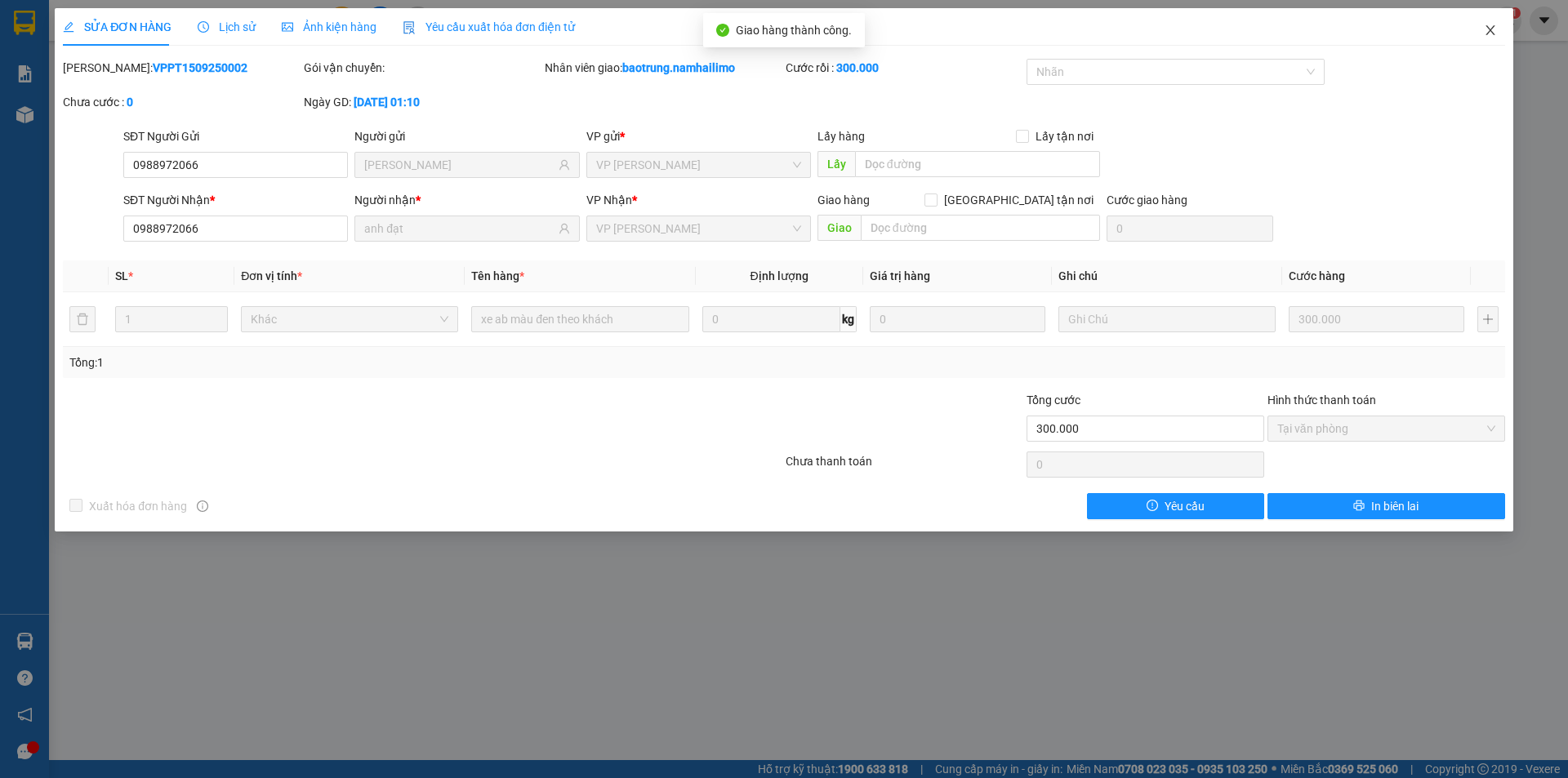
click at [1491, 31] on icon "close" at bounding box center [1490, 30] width 9 height 10
